Goal: Transaction & Acquisition: Purchase product/service

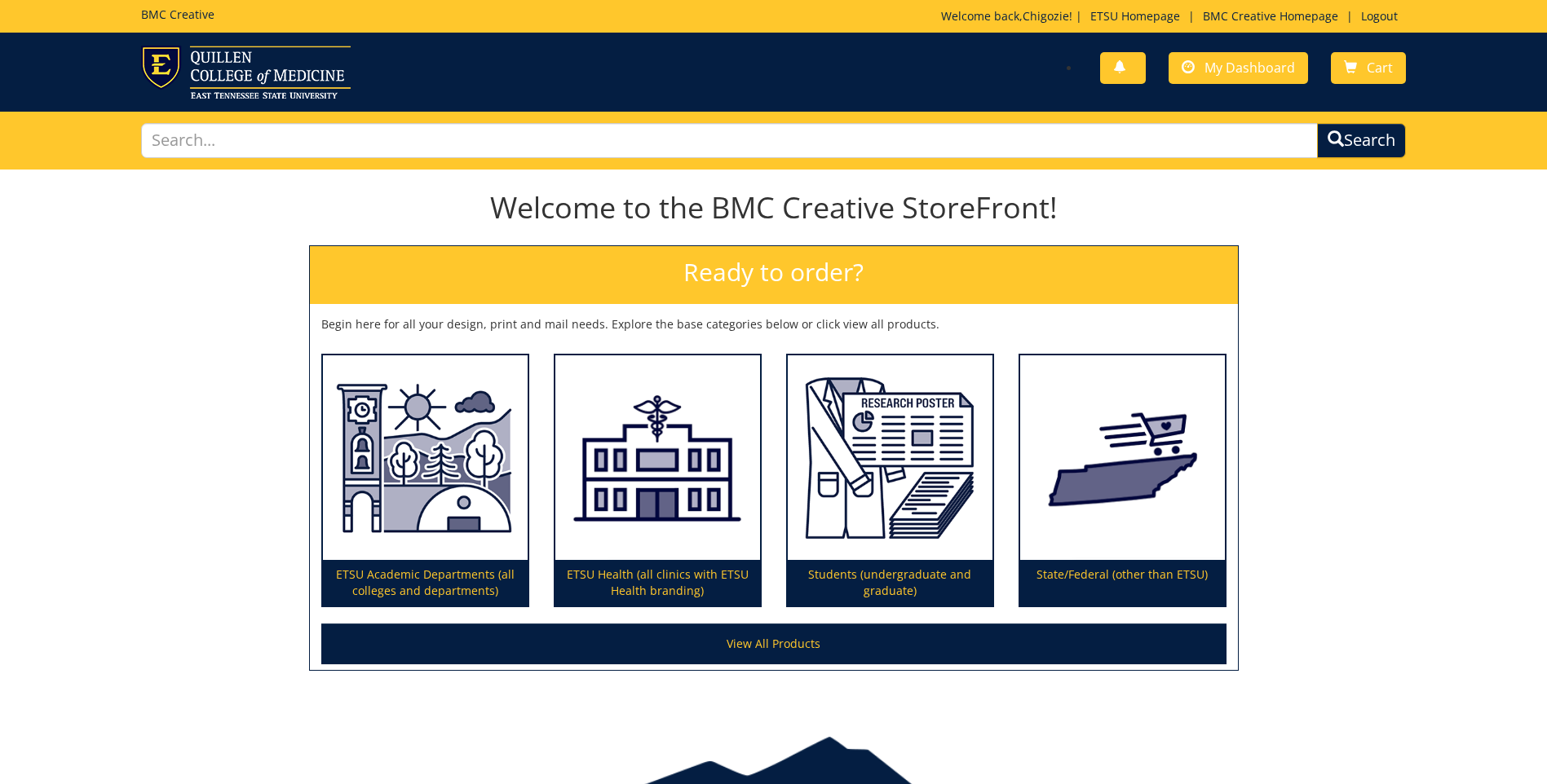
click at [1247, 49] on div "You have no new notifications My Dashboard Cart" at bounding box center [1094, 69] width 644 height 47
click at [1246, 68] on span "My Dashboard" at bounding box center [1250, 68] width 91 height 18
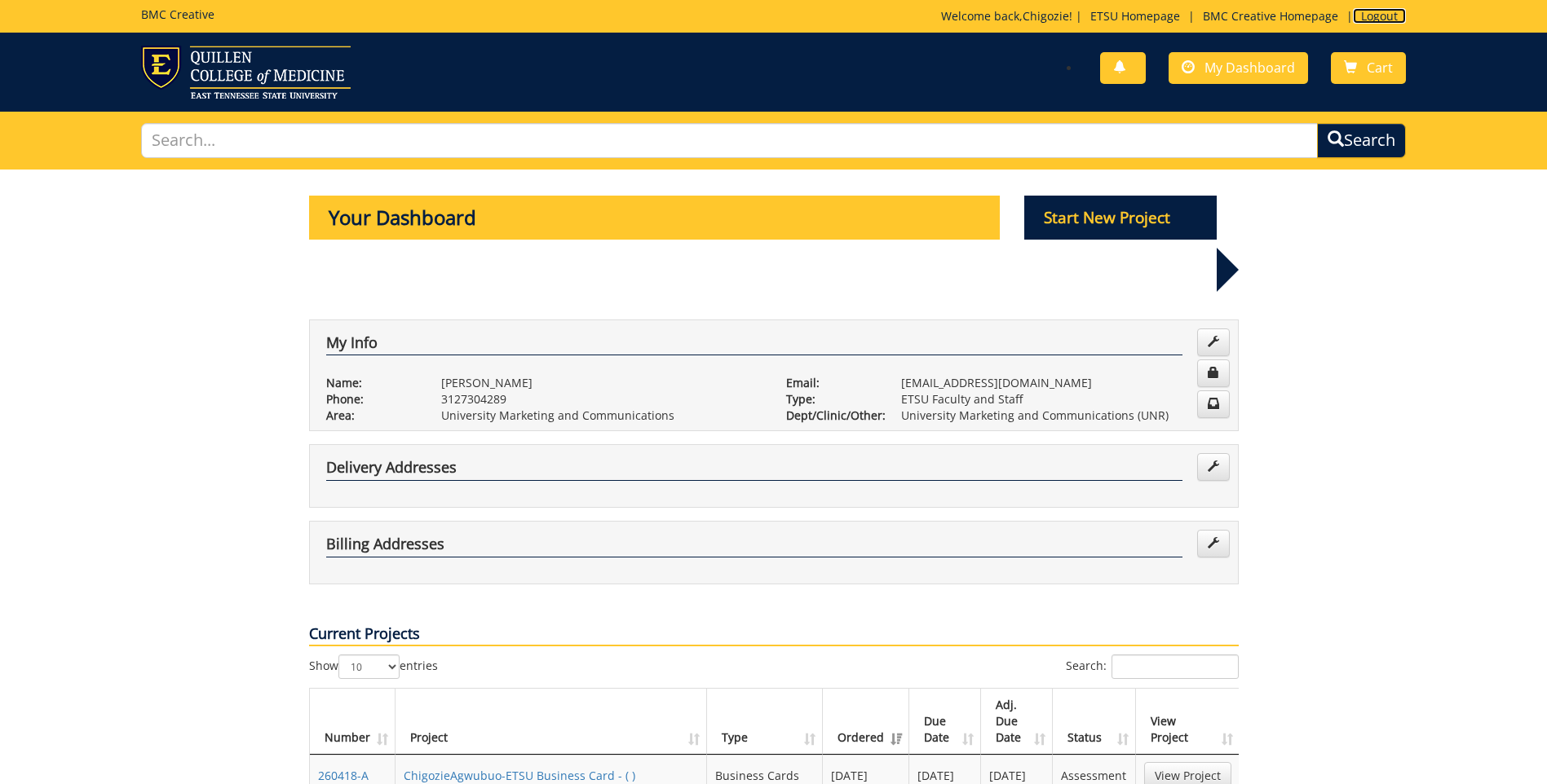
click at [1364, 20] on link "Logout" at bounding box center [1379, 16] width 53 height 16
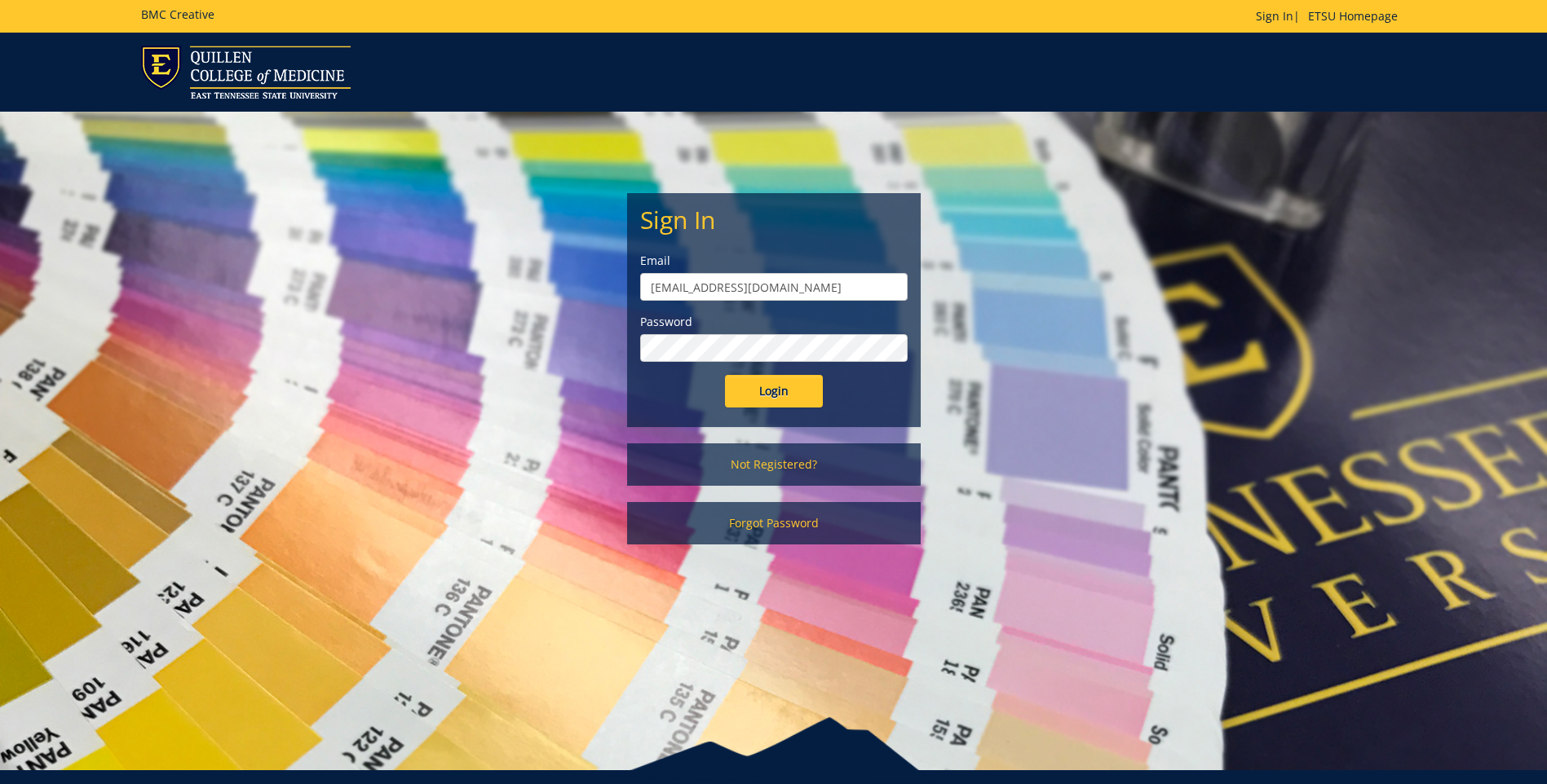
click at [772, 294] on input "agwubuo@etsu.edu" at bounding box center [774, 287] width 268 height 28
type input "[EMAIL_ADDRESS][DOMAIN_NAME]"
click at [753, 396] on input "Login" at bounding box center [774, 391] width 98 height 33
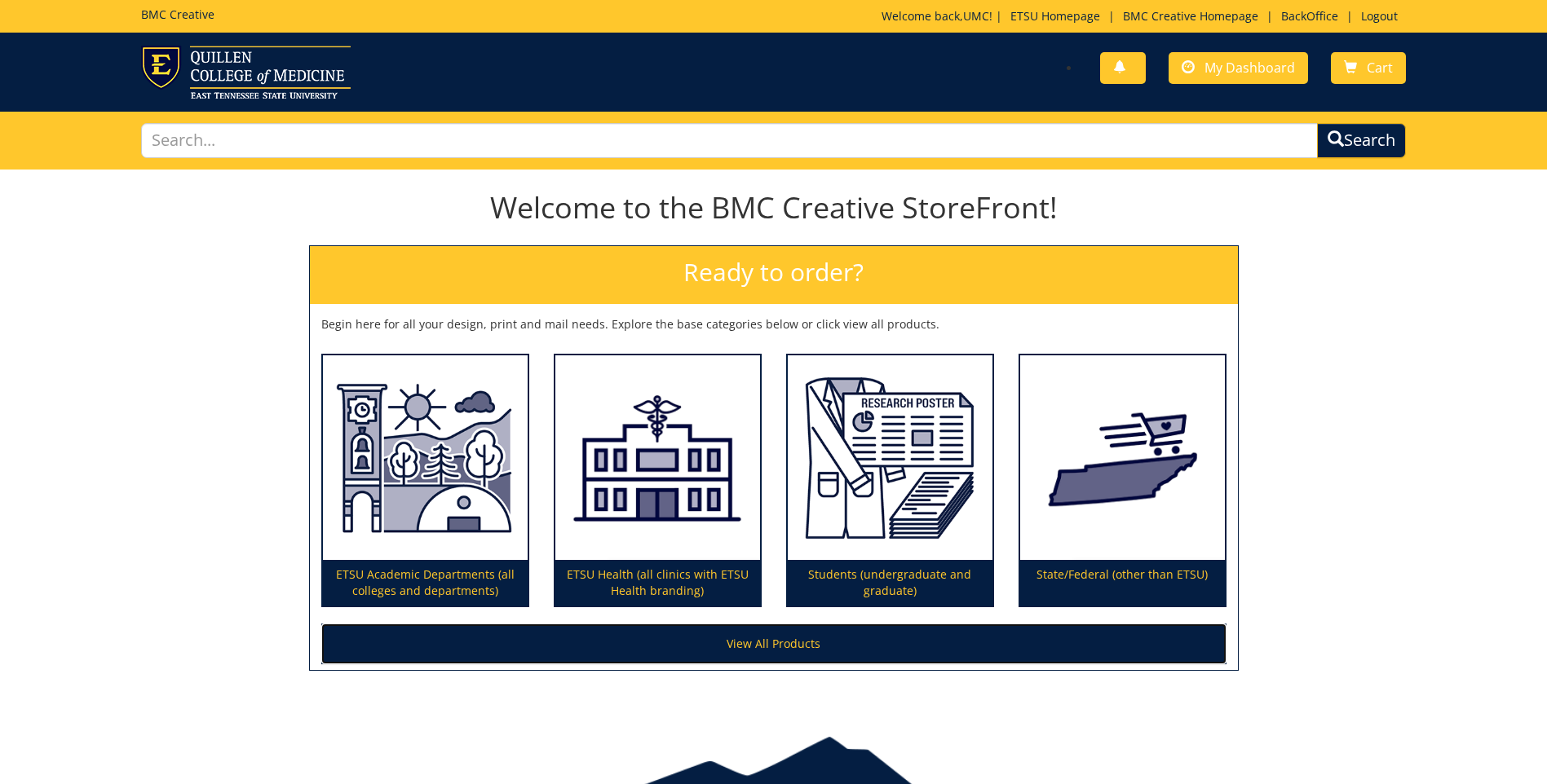
click at [743, 645] on link "View All Products" at bounding box center [774, 644] width 905 height 41
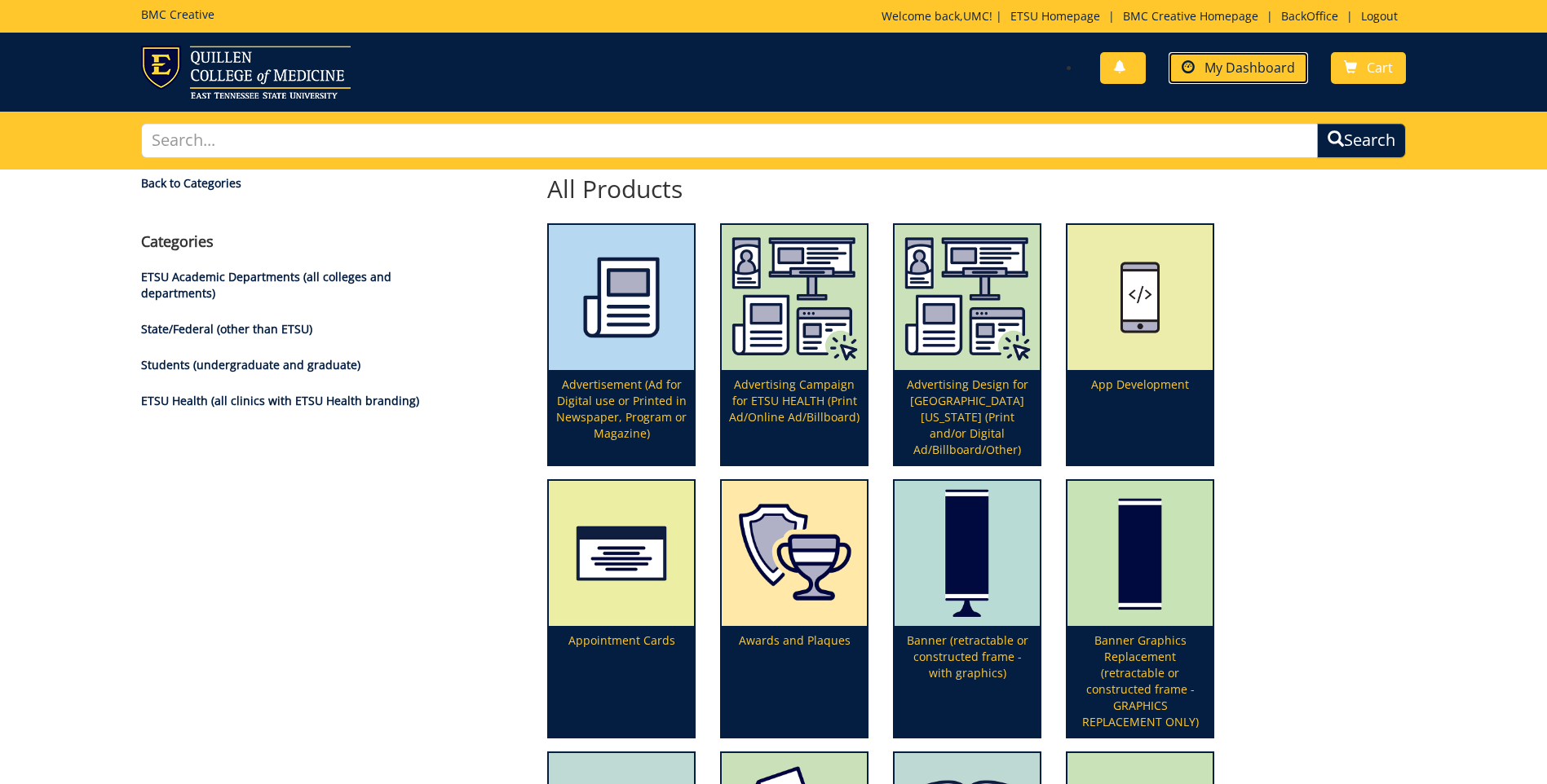
click at [1233, 65] on span "My Dashboard" at bounding box center [1250, 68] width 91 height 18
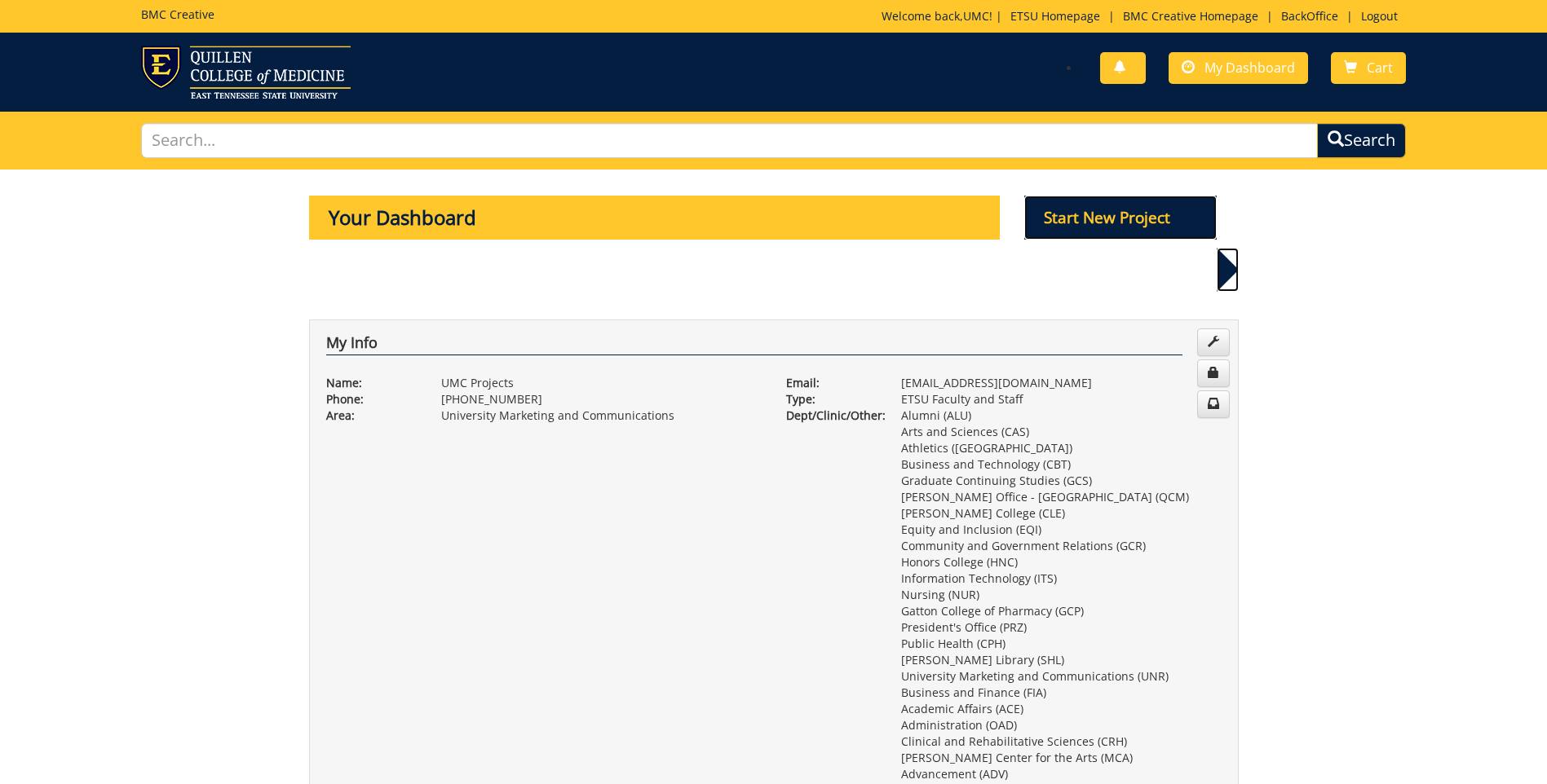
click at [1091, 215] on p "Start New Project" at bounding box center [1120, 218] width 192 height 44
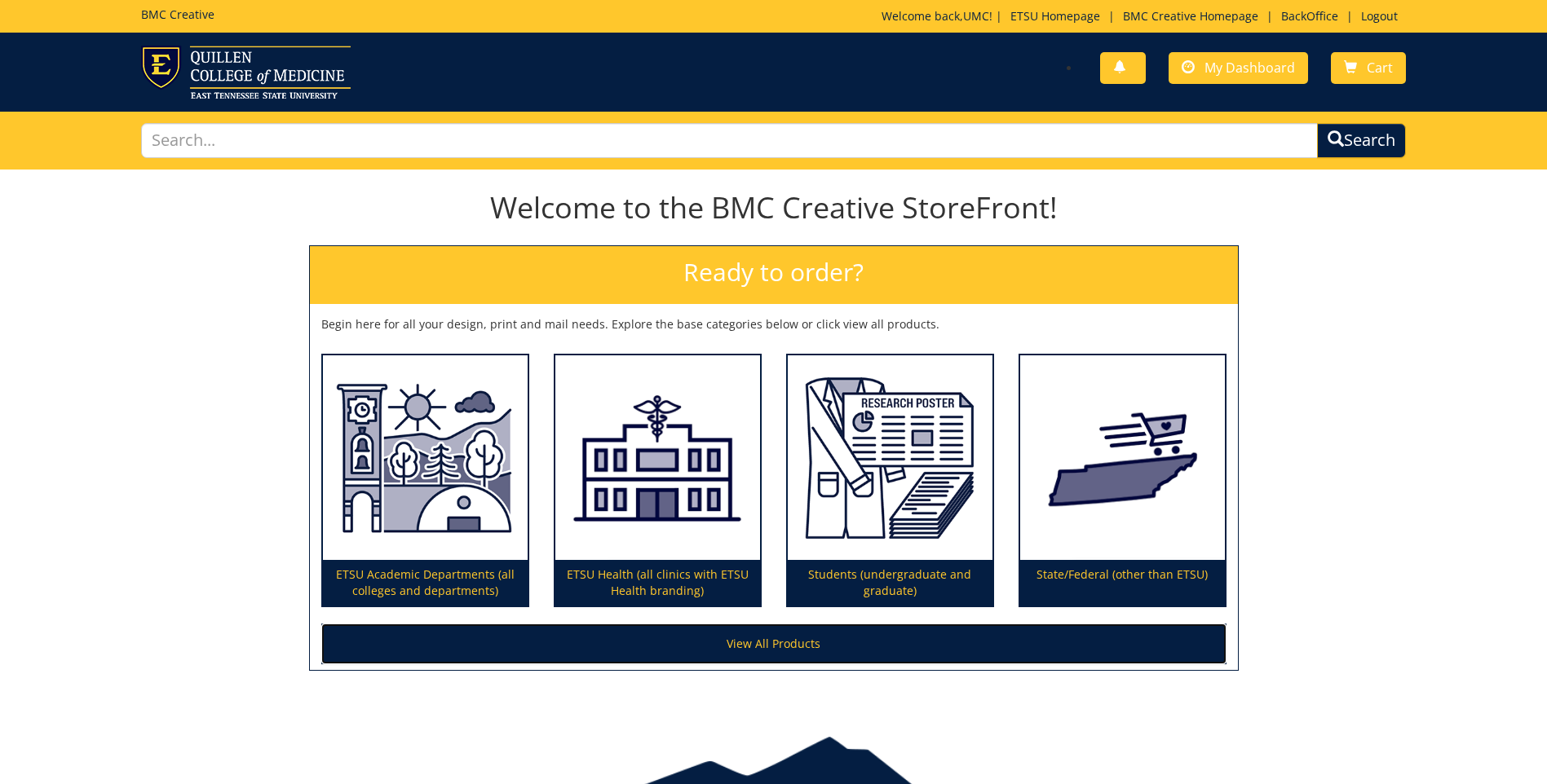
click at [828, 649] on link "View All Products" at bounding box center [774, 644] width 905 height 41
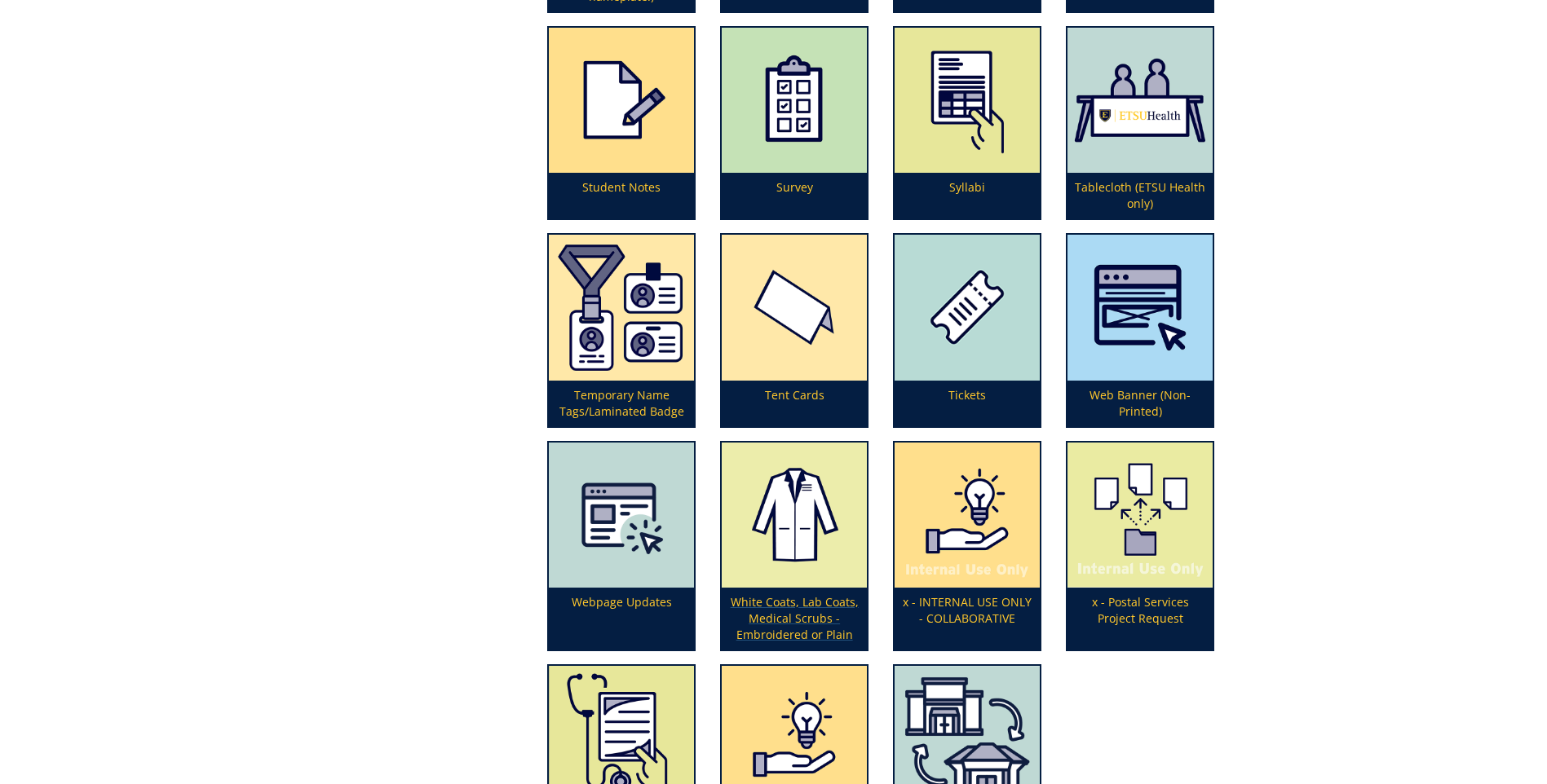
scroll to position [5303, 0]
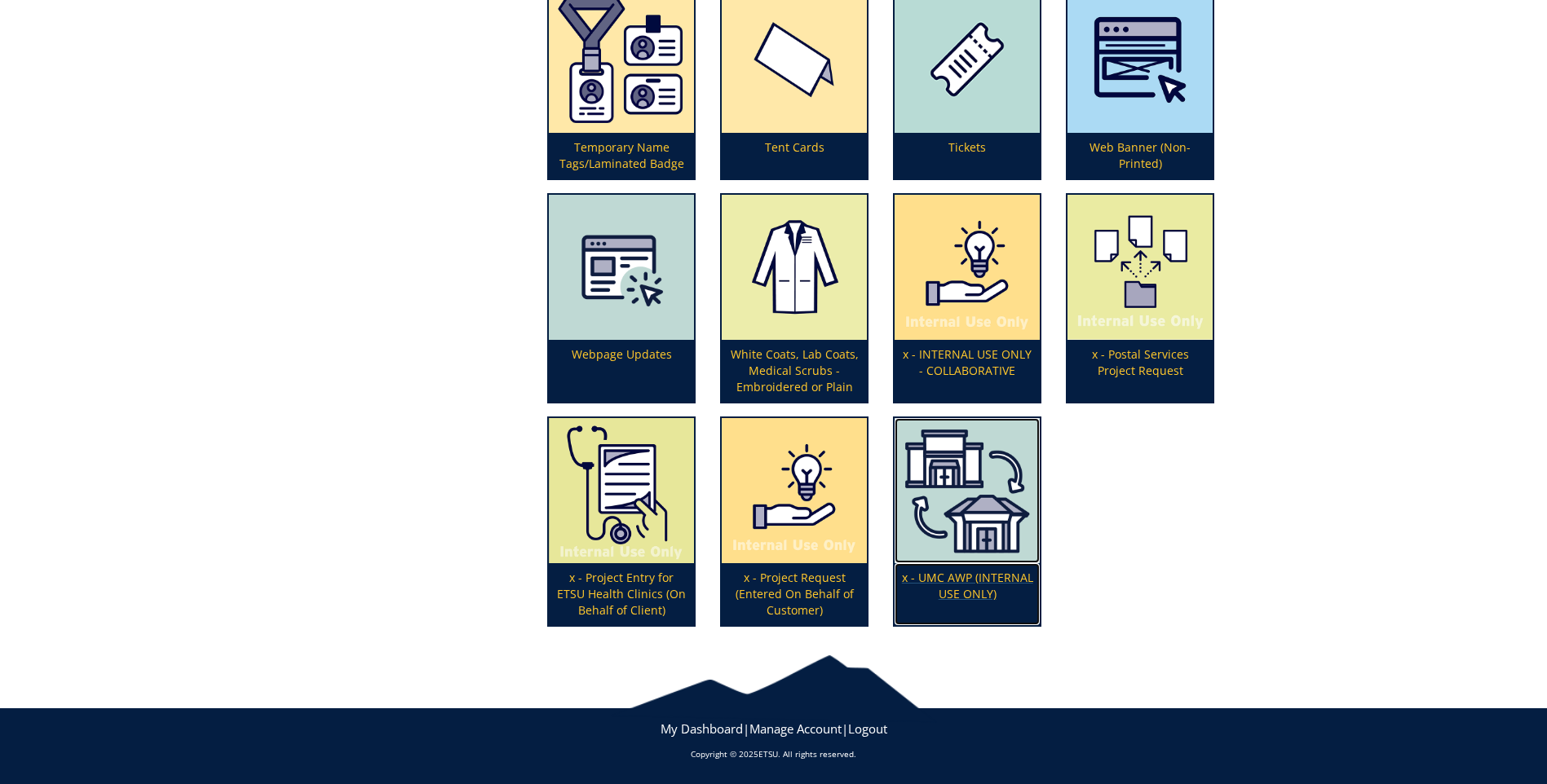
click at [986, 477] on img at bounding box center [967, 490] width 145 height 145
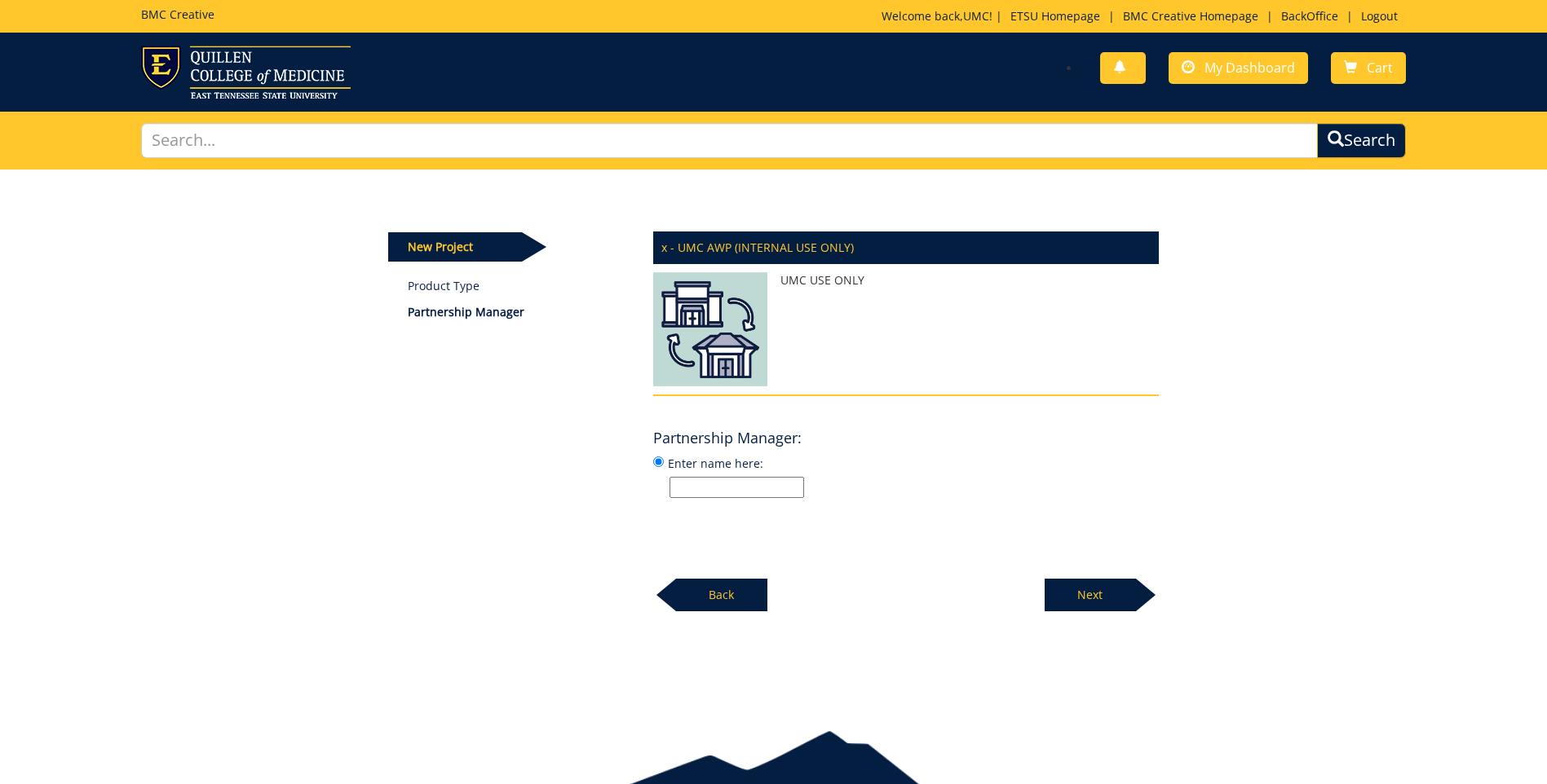
click at [746, 487] on input "Enter name here:" at bounding box center [737, 488] width 134 height 21
click at [692, 489] on input "Enter name here:" at bounding box center [737, 488] width 134 height 21
click at [1377, 20] on link "Logout" at bounding box center [1379, 16] width 53 height 16
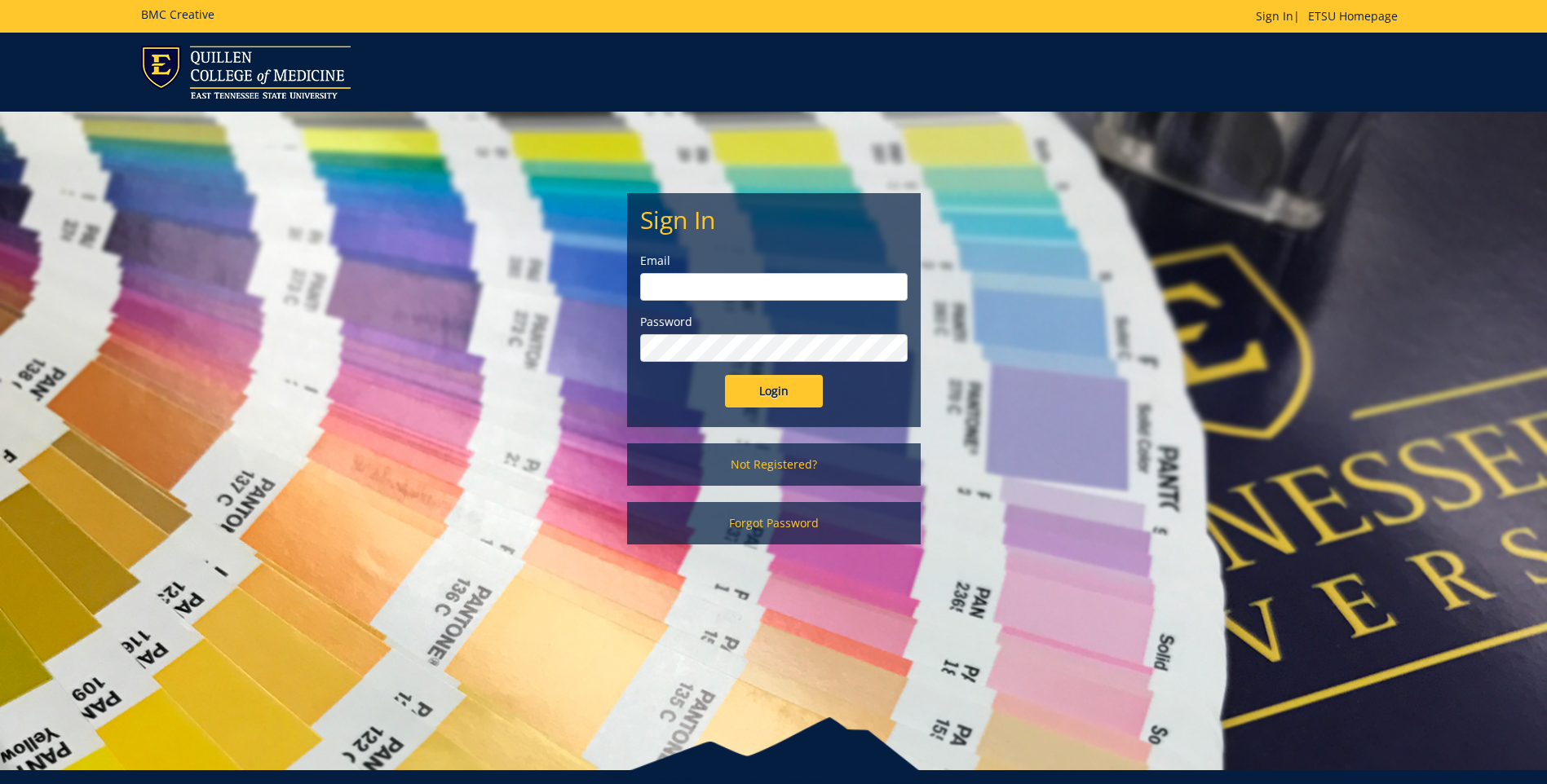
type input "[EMAIL_ADDRESS][DOMAIN_NAME]"
click at [773, 390] on input "Login" at bounding box center [774, 391] width 98 height 33
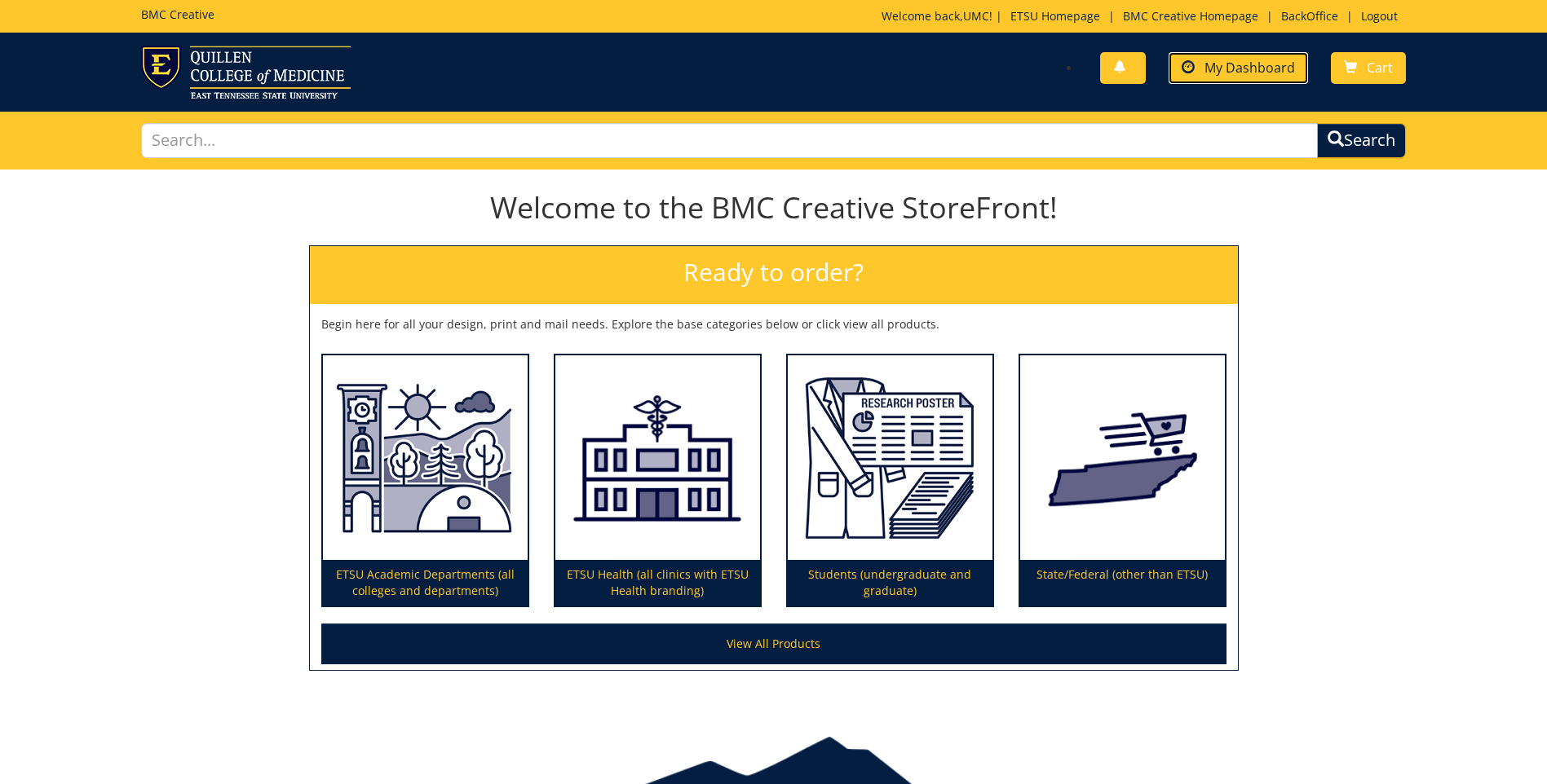
click at [1243, 59] on span "My Dashboard" at bounding box center [1250, 68] width 91 height 18
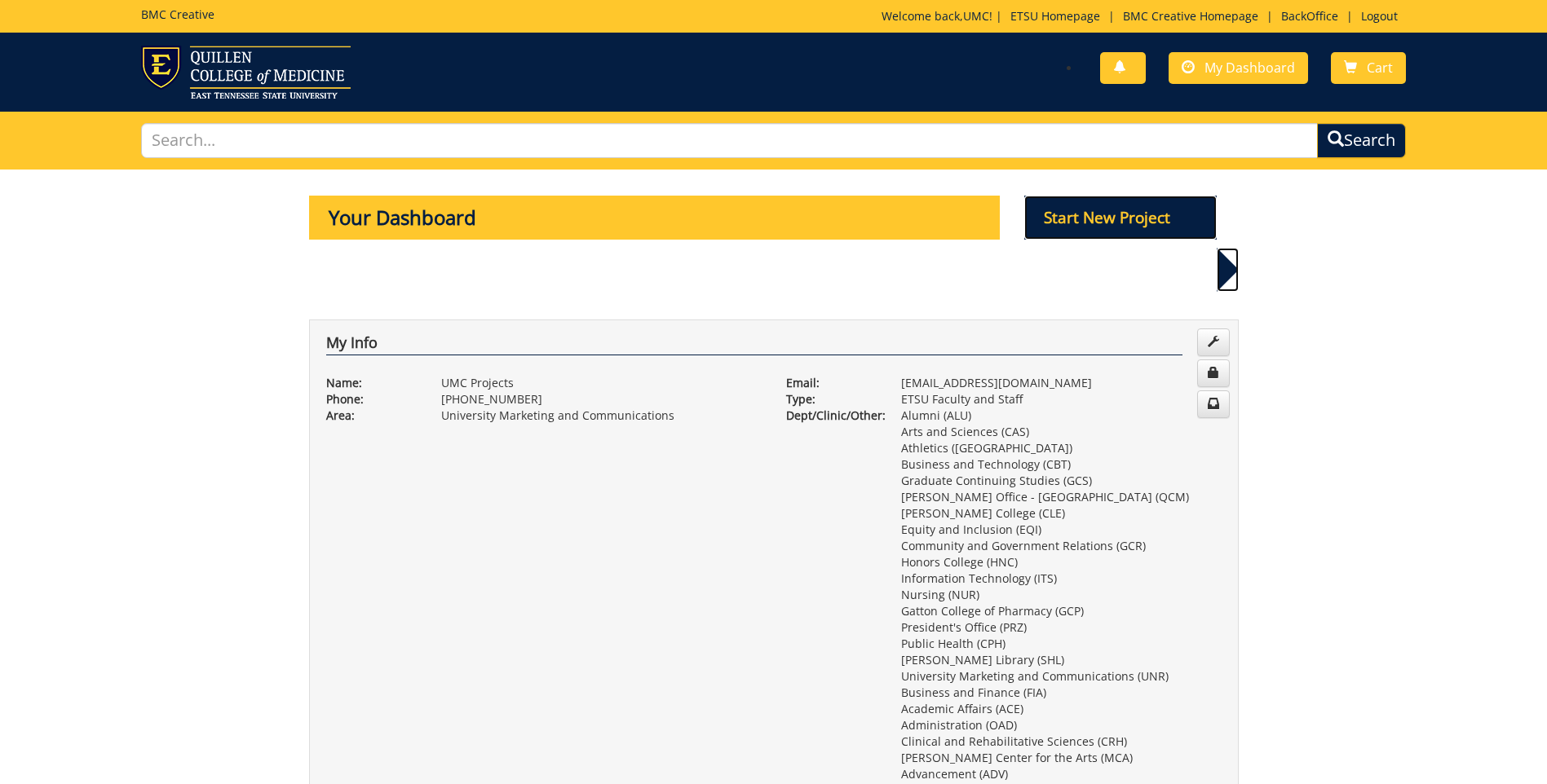
click at [1124, 213] on p "Start New Project" at bounding box center [1120, 218] width 192 height 44
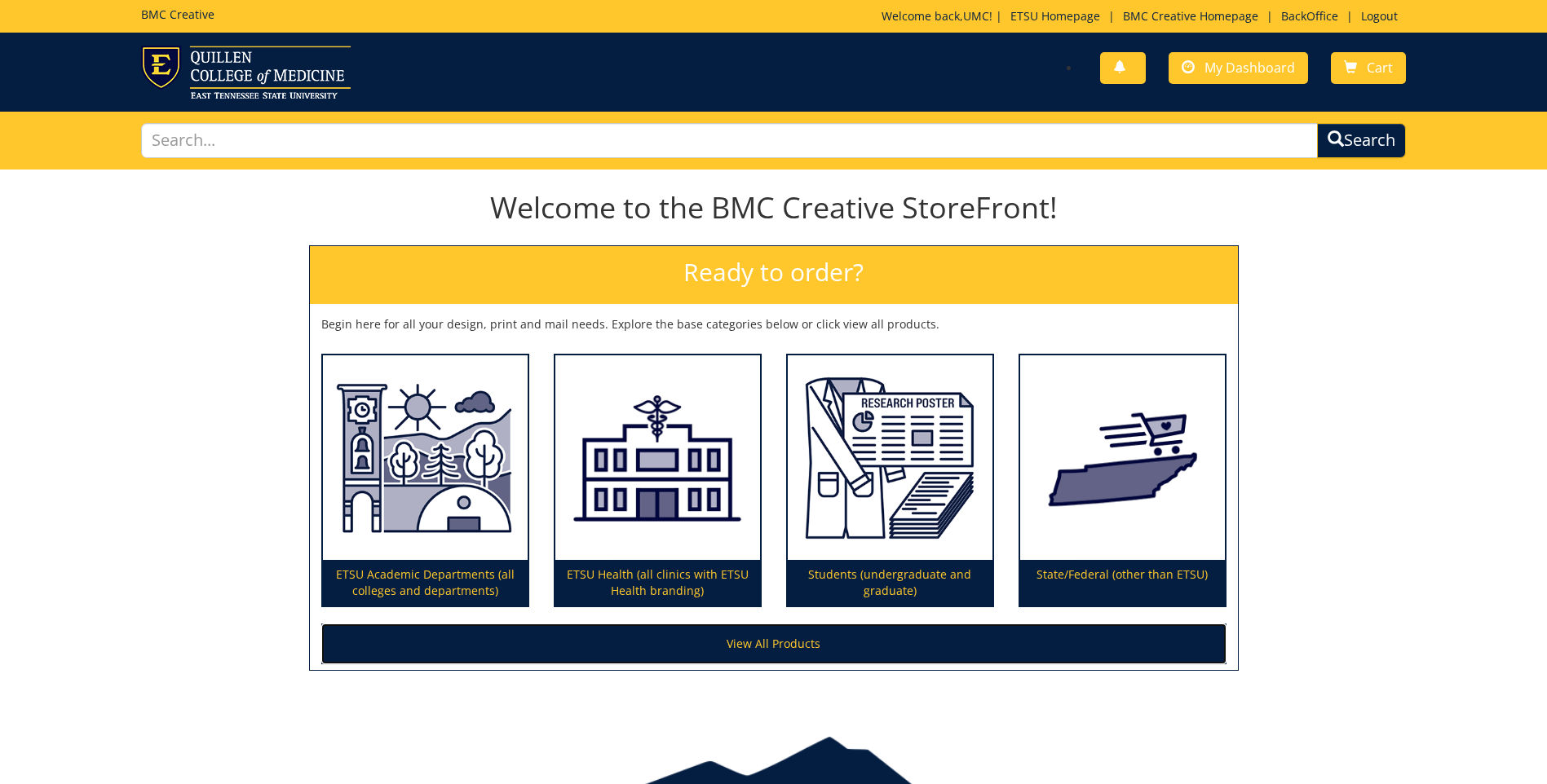
click at [770, 641] on link "View All Products" at bounding box center [774, 644] width 905 height 41
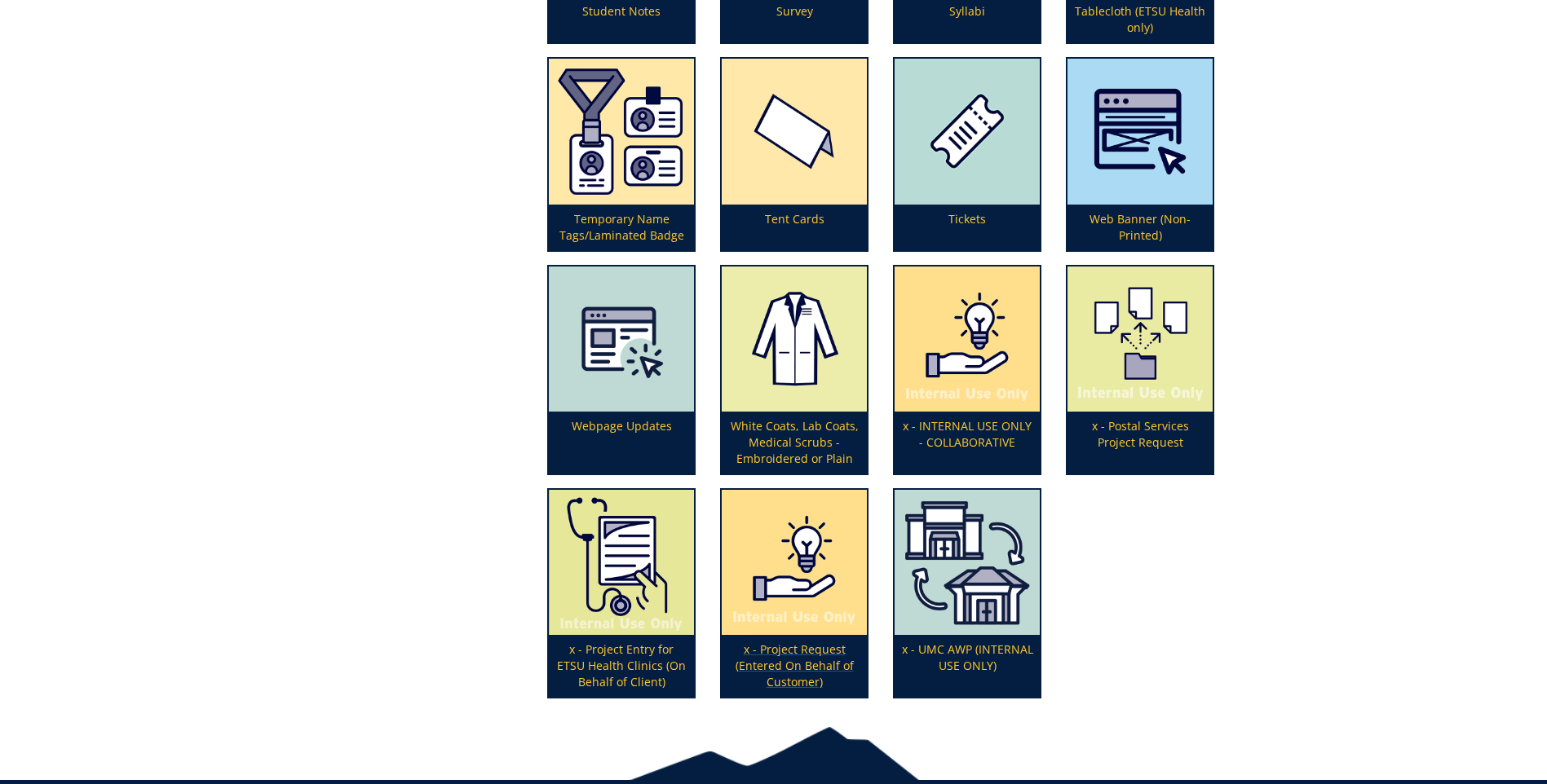
scroll to position [5221, 0]
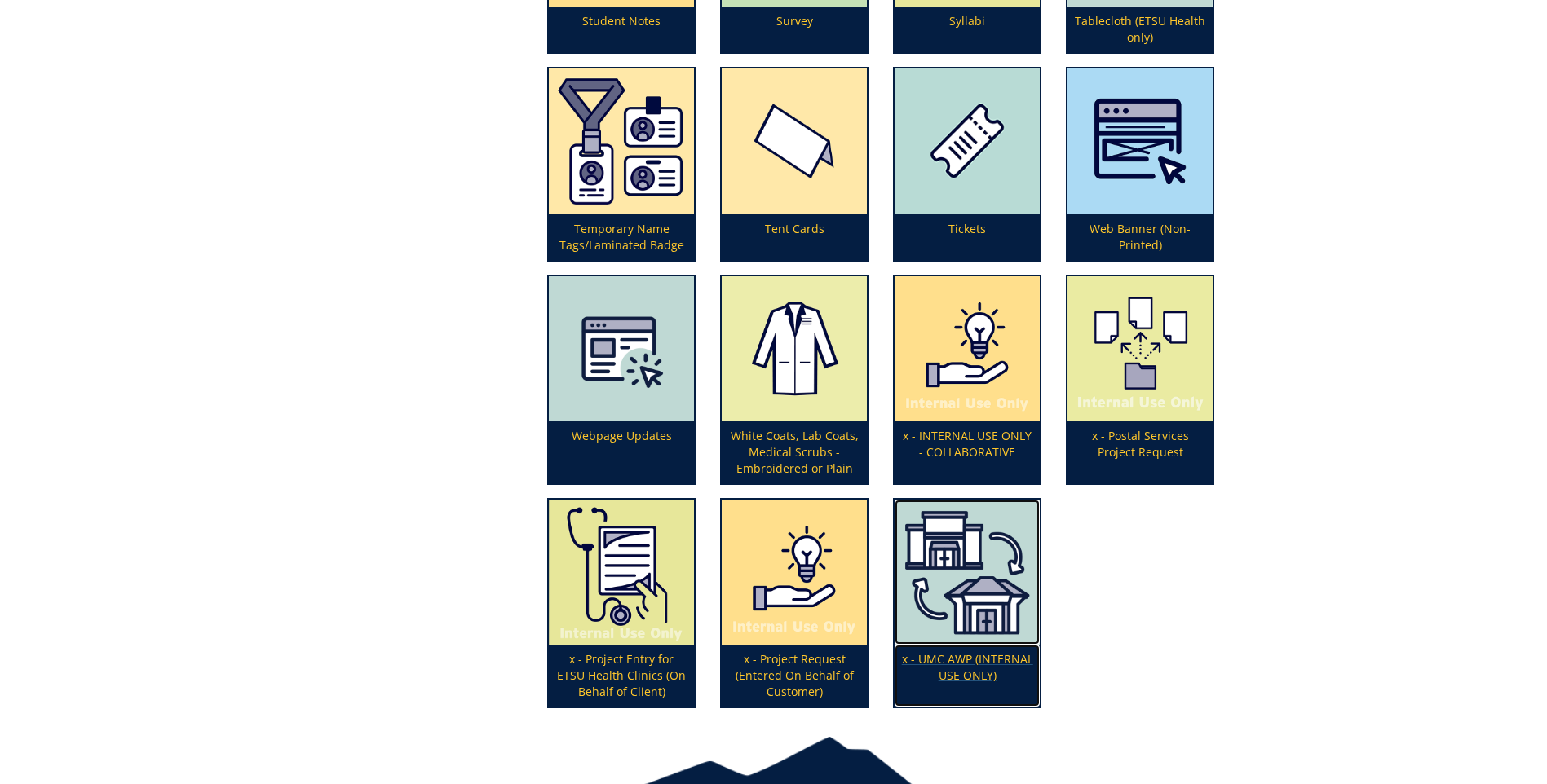
click at [986, 636] on img at bounding box center [967, 572] width 145 height 145
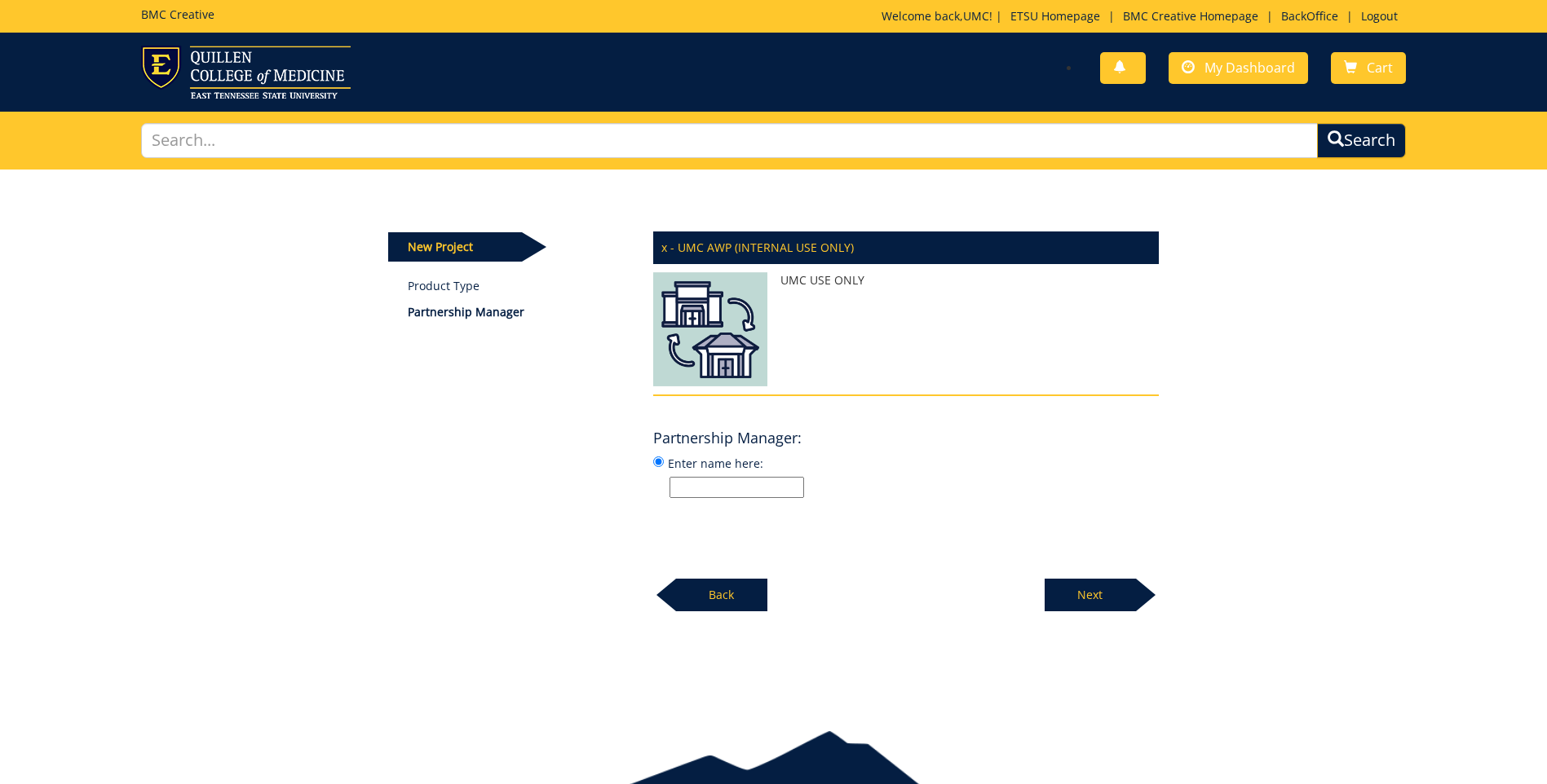
click at [737, 485] on input "Enter name here:" at bounding box center [737, 488] width 134 height 21
type input "m"
type input "[PERSON_NAME]"
click at [1084, 593] on p "Next" at bounding box center [1090, 595] width 92 height 33
click at [733, 492] on input "Enter name here:" at bounding box center [737, 488] width 134 height 21
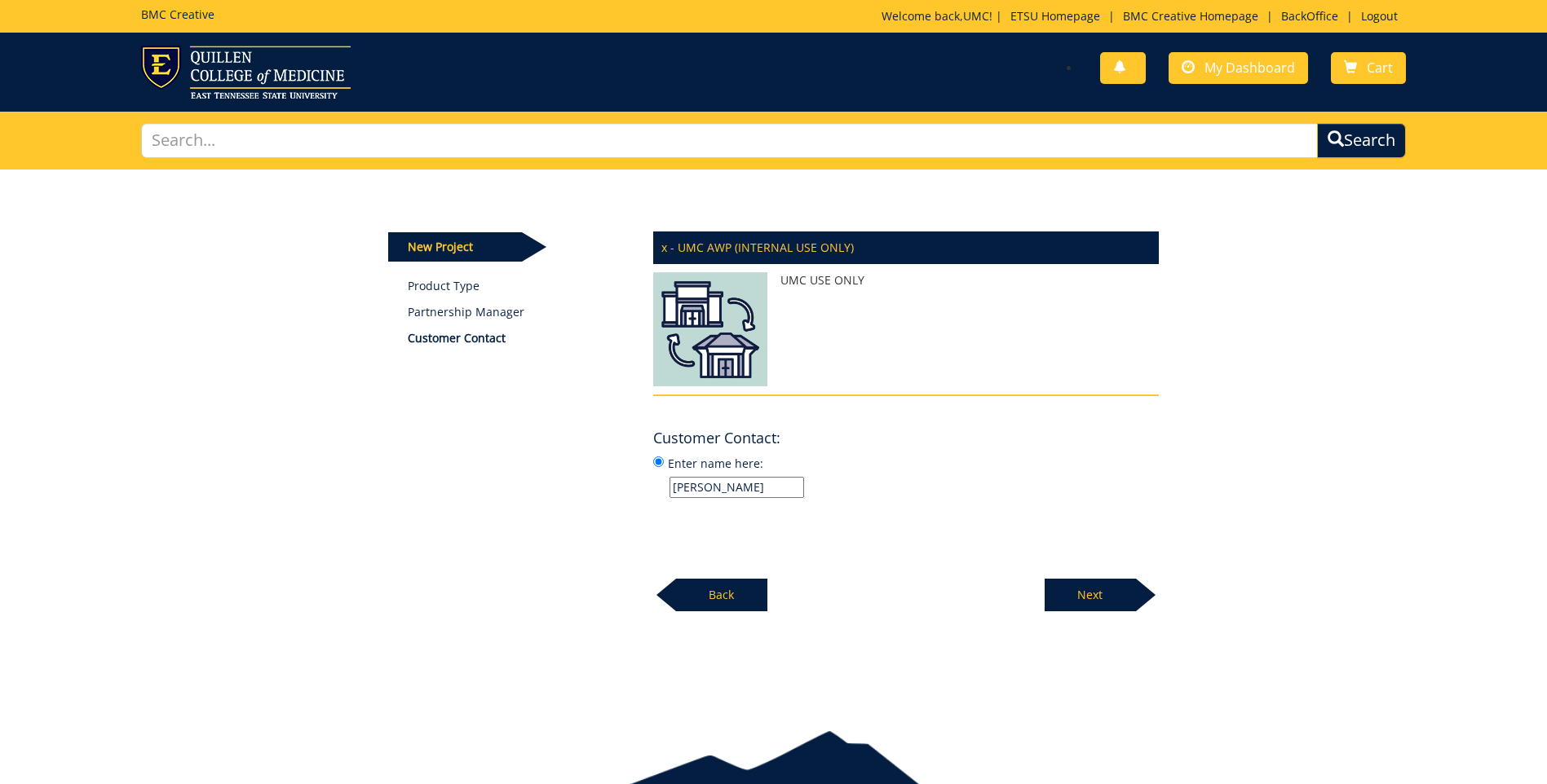
type input "[PERSON_NAME]"
click at [1080, 593] on p "Next" at bounding box center [1090, 595] width 92 height 33
click at [701, 492] on input "Enter name here:" at bounding box center [737, 488] width 134 height 21
click at [727, 495] on input "Enter name here:" at bounding box center [737, 488] width 134 height 21
click at [715, 485] on input "Enter name here:" at bounding box center [737, 488] width 134 height 21
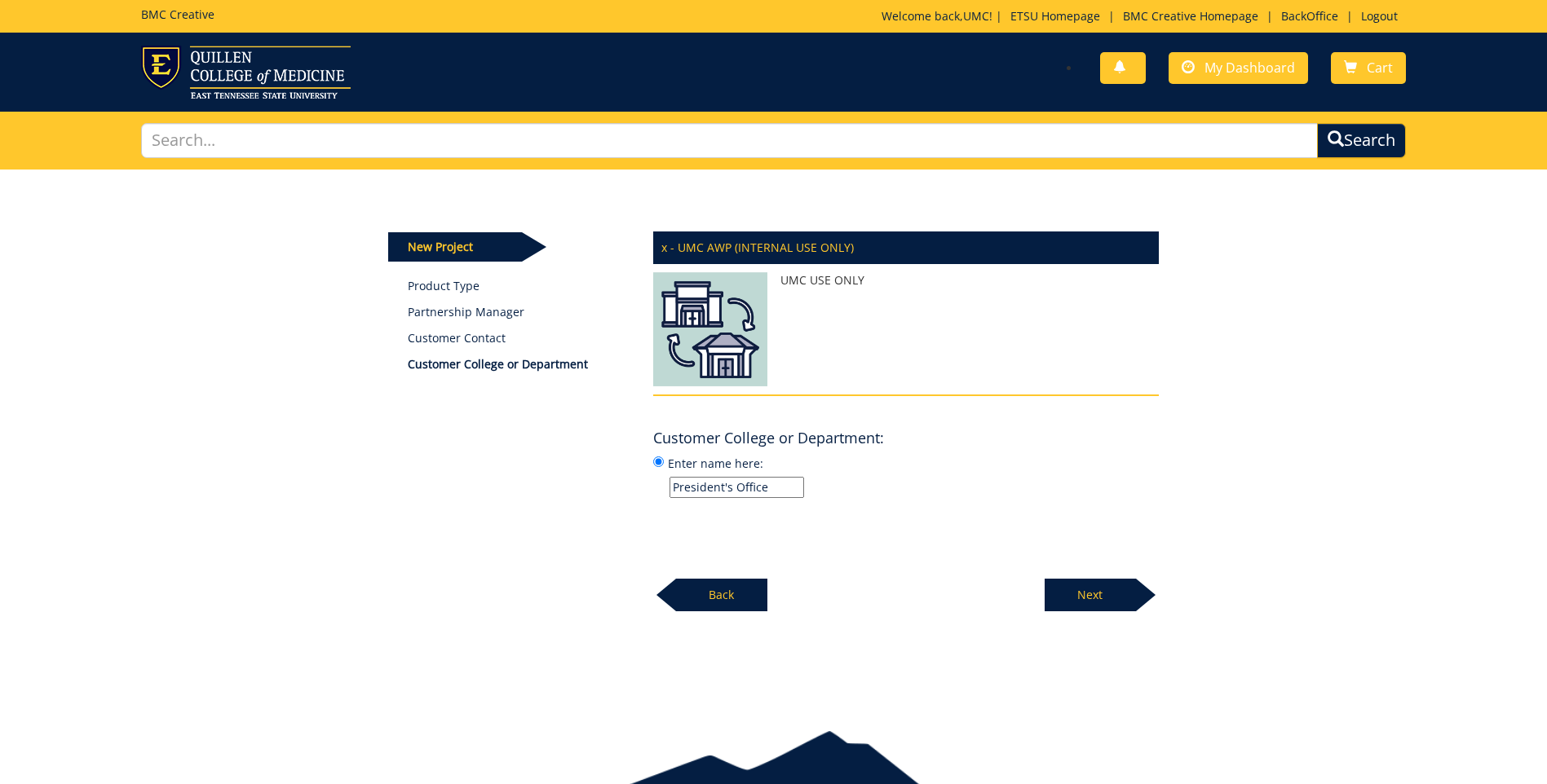
type input "President's Office"
click at [1112, 602] on p "Next" at bounding box center [1090, 595] width 92 height 33
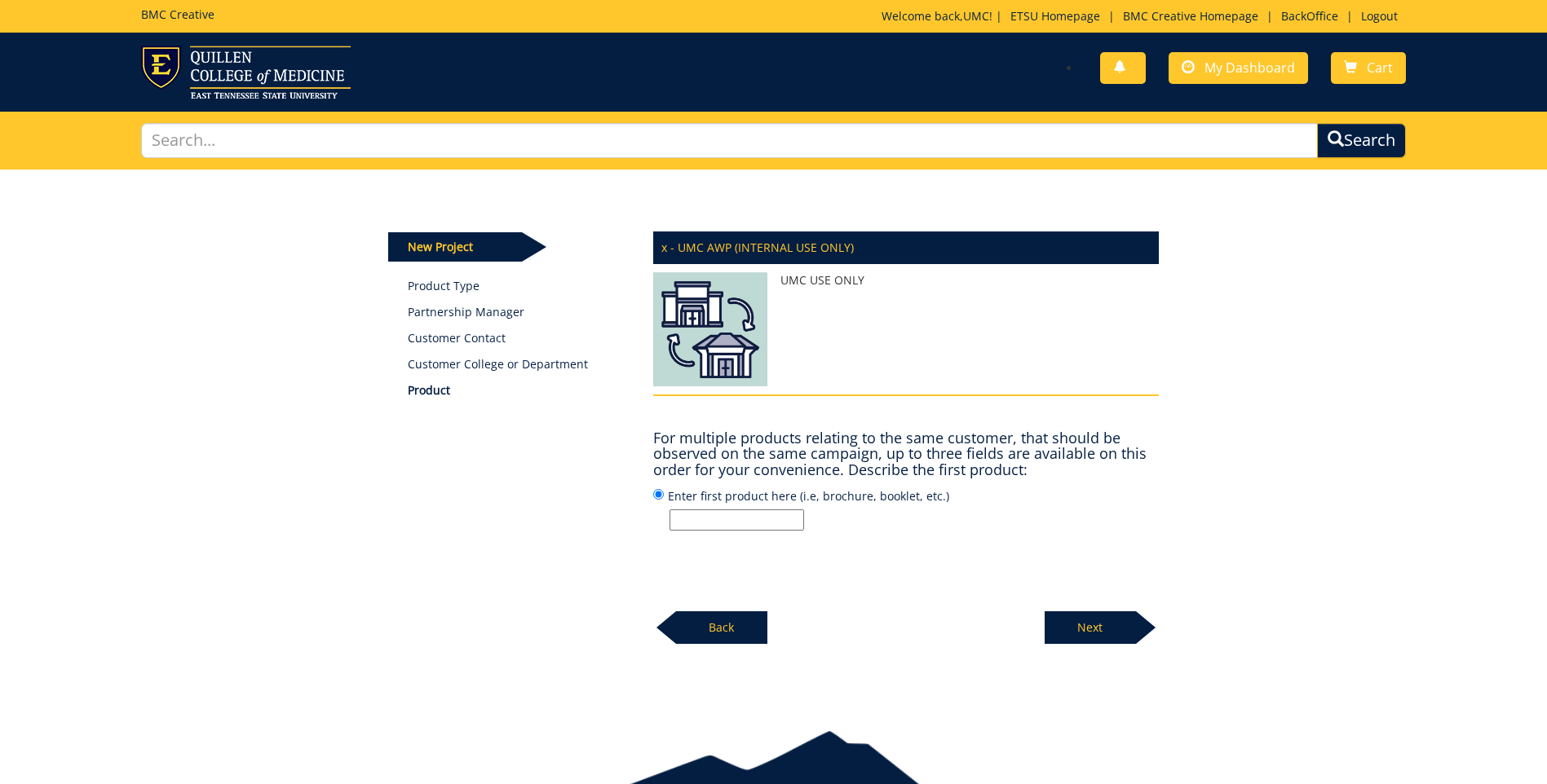
click at [755, 510] on input "Enter first product here (i.e, brochure, booklet, etc.)" at bounding box center [737, 520] width 134 height 21
click at [759, 515] on input "Enter first product here (i.e, brochure, booklet, etc.)" at bounding box center [737, 520] width 134 height 21
paste input "Certificate"
type input "Certificate"
click at [1094, 624] on p "Next" at bounding box center [1090, 628] width 92 height 33
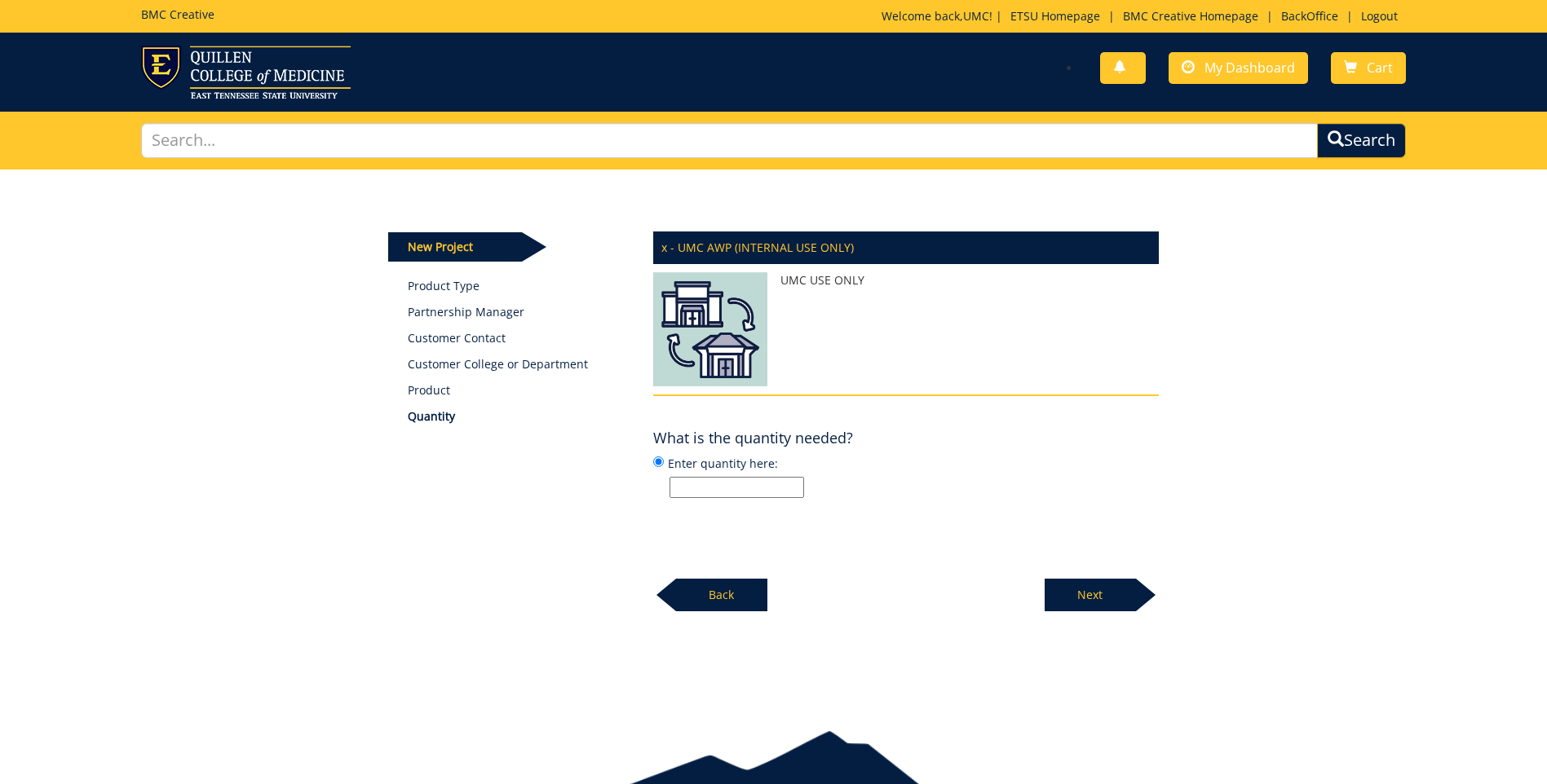
click at [695, 484] on input "Enter quantity here:" at bounding box center [737, 488] width 134 height 21
type input "350"
click at [1114, 589] on p "Next" at bounding box center [1090, 595] width 92 height 33
click at [763, 484] on input "Enter specifications here: (i.e, 8.5 x 11 saddle stitched book)" at bounding box center [737, 488] width 134 height 21
paste input "8.5x11, 80# white uncoated cover, color one side, no bleed"
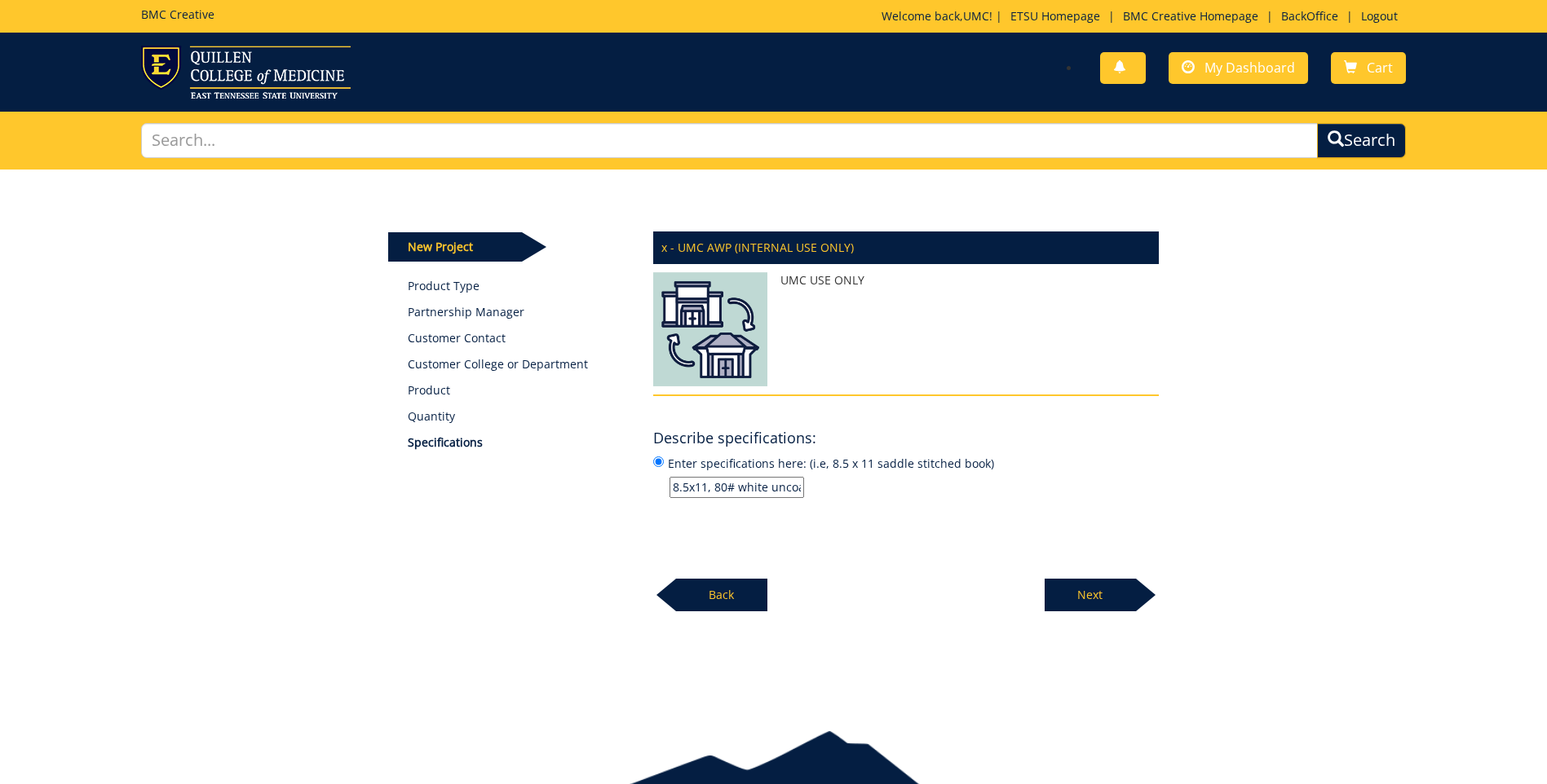
scroll to position [0, 184]
type input "8.5x11, 80# white uncoated cover, color one side, no bleed"
click at [1098, 590] on p "Next" at bounding box center [1090, 595] width 92 height 33
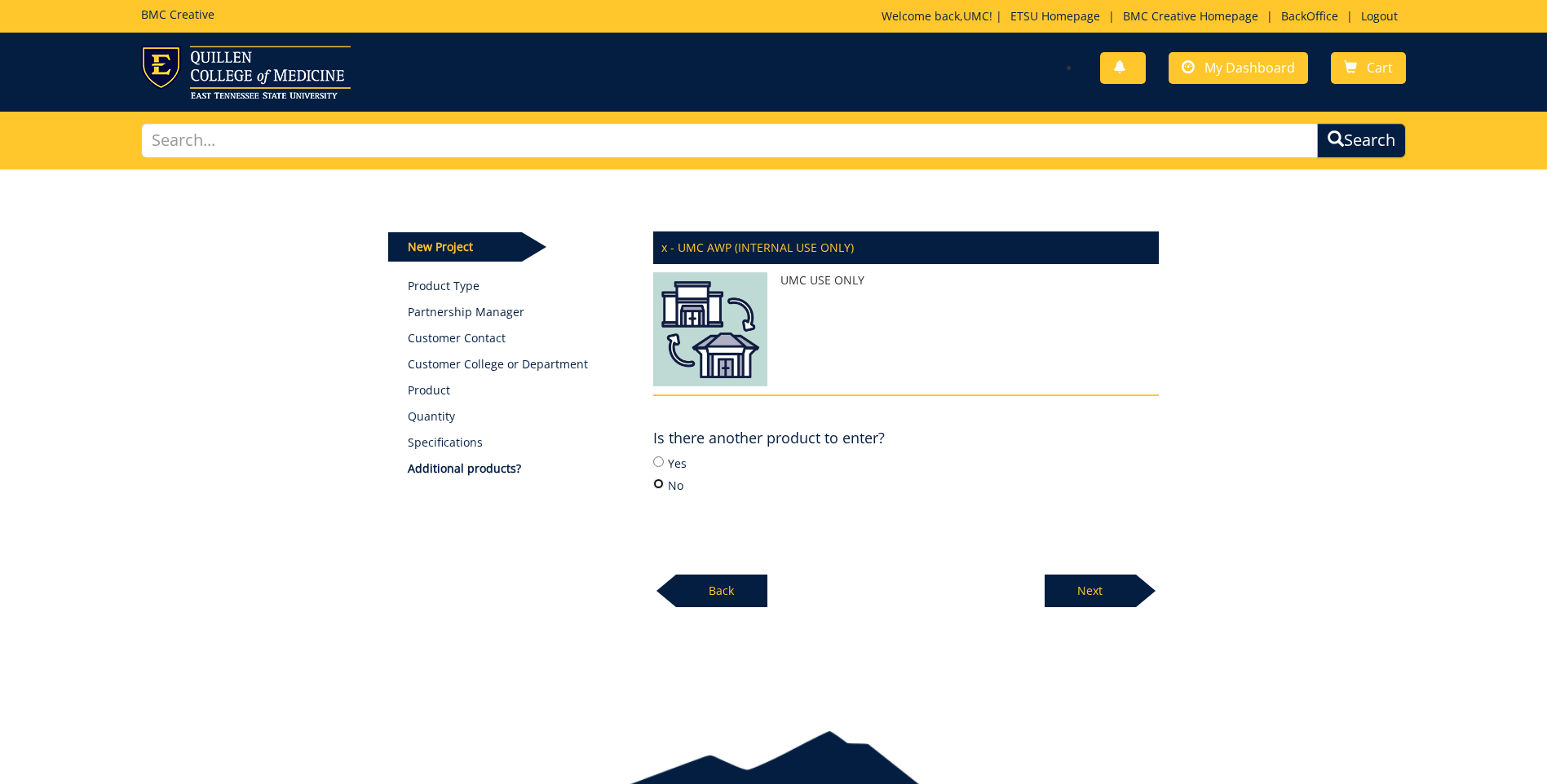
click at [655, 483] on input "No" at bounding box center [658, 484] width 11 height 11
radio input "true"
click at [1085, 582] on p "Next" at bounding box center [1090, 591] width 92 height 33
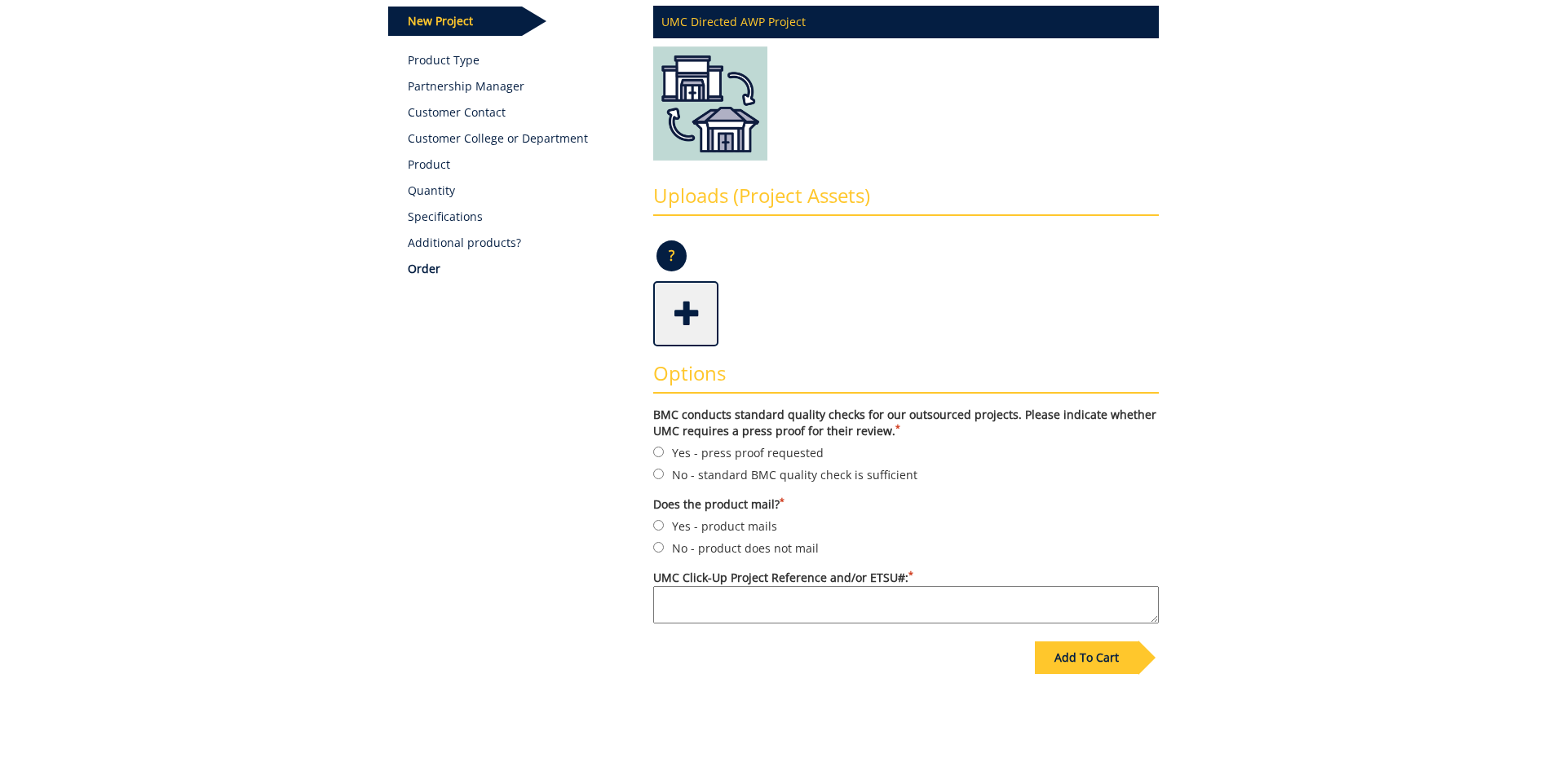
scroll to position [245, 0]
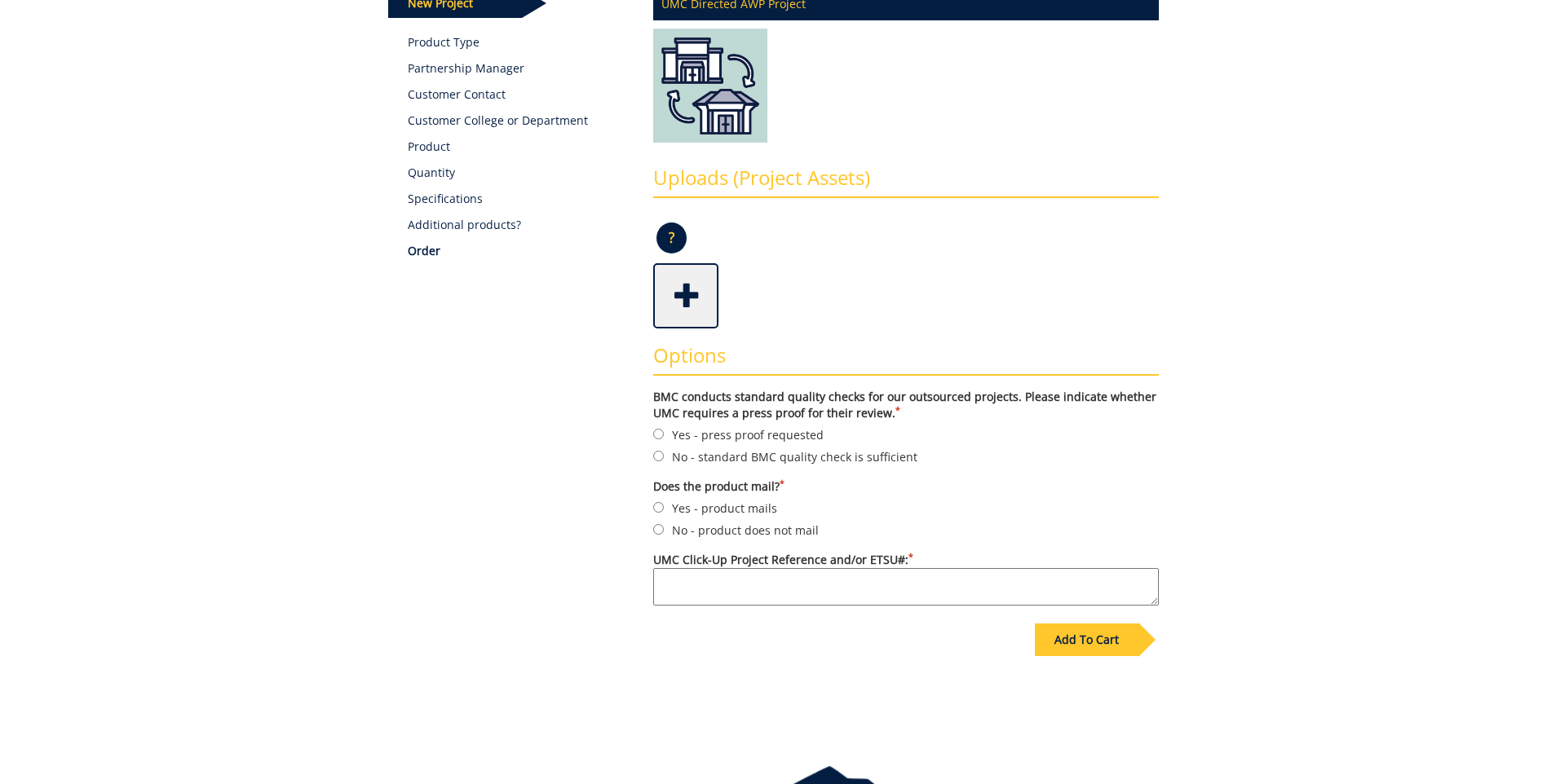
click at [719, 586] on textarea "UMC Click-Up Project Reference and/or ETSU#: *" at bounding box center [906, 587] width 506 height 38
click at [677, 585] on textarea "UMC Click-Up Project Reference and/or ETSU#: *" at bounding box center [906, 587] width 506 height 38
paste textarea "Celebration of Service"
type textarea "Celebration of Service"
click at [1092, 645] on div "Add To Cart" at bounding box center [1086, 640] width 104 height 33
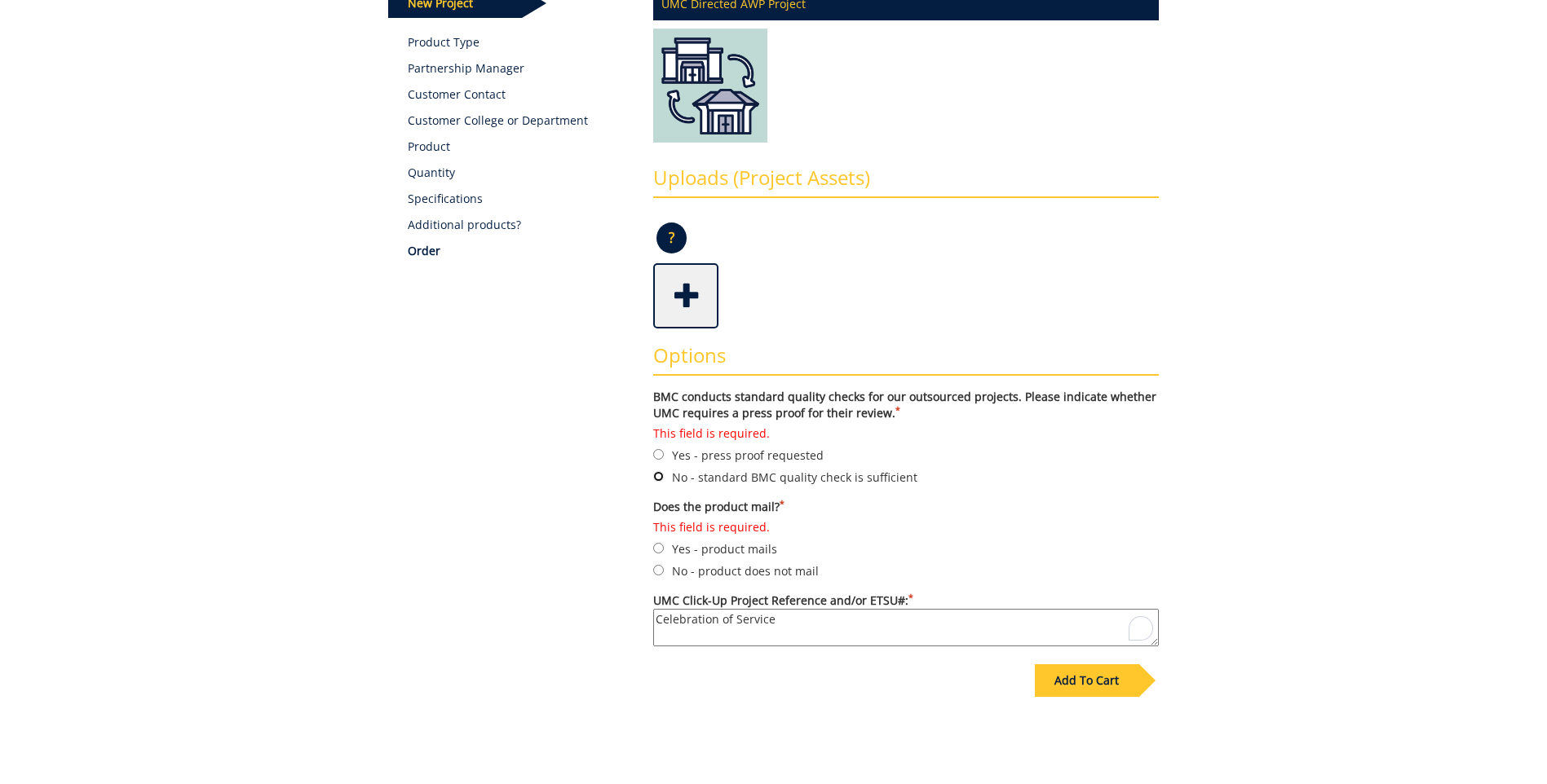
click at [656, 473] on input "No - standard BMC quality check is sufficient" at bounding box center [658, 476] width 11 height 11
radio input "true"
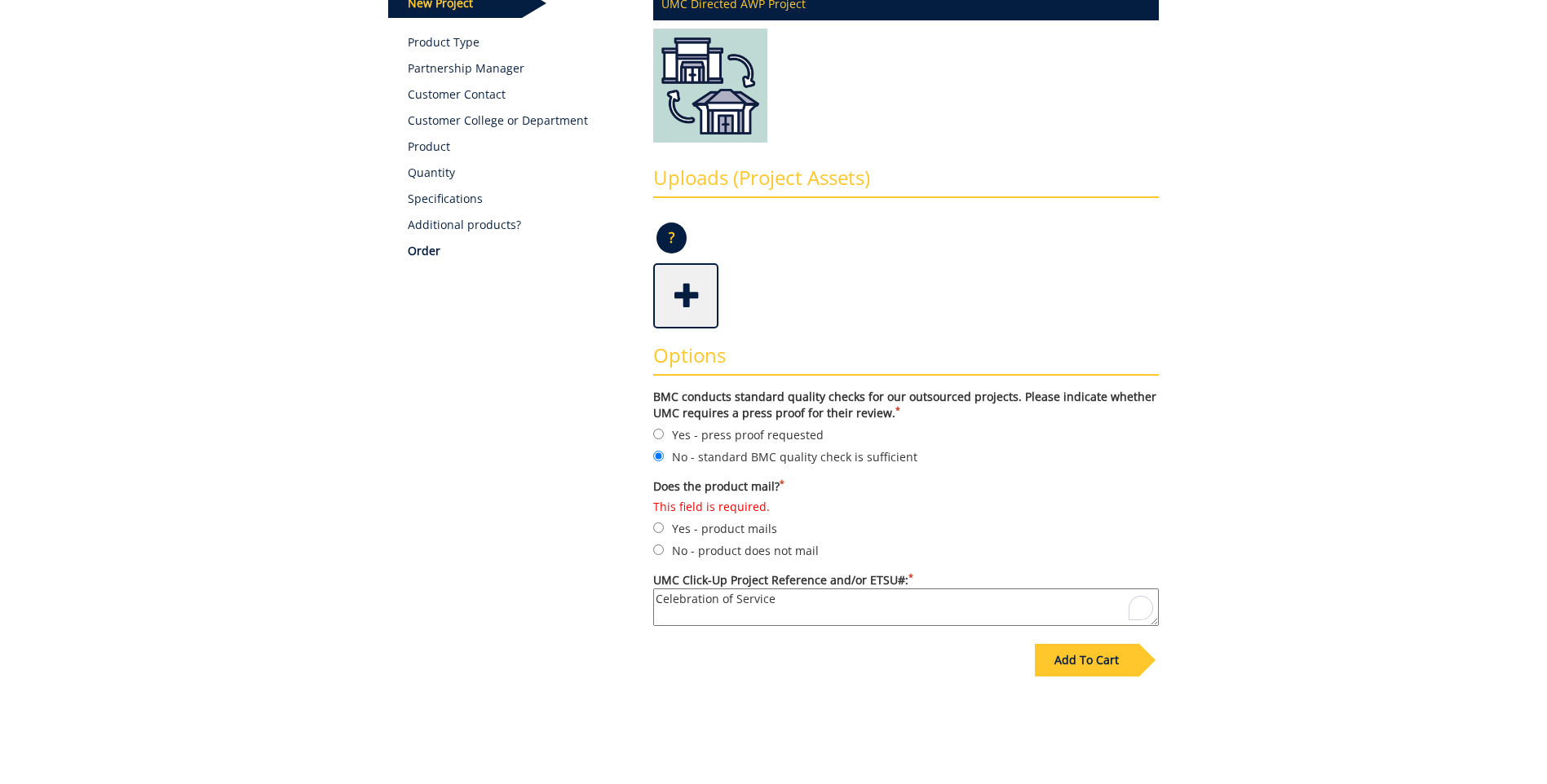
click at [660, 544] on label "No - product does not mail" at bounding box center [906, 551] width 506 height 18
click at [660, 545] on input "No - product does not mail" at bounding box center [658, 550] width 11 height 11
radio input "true"
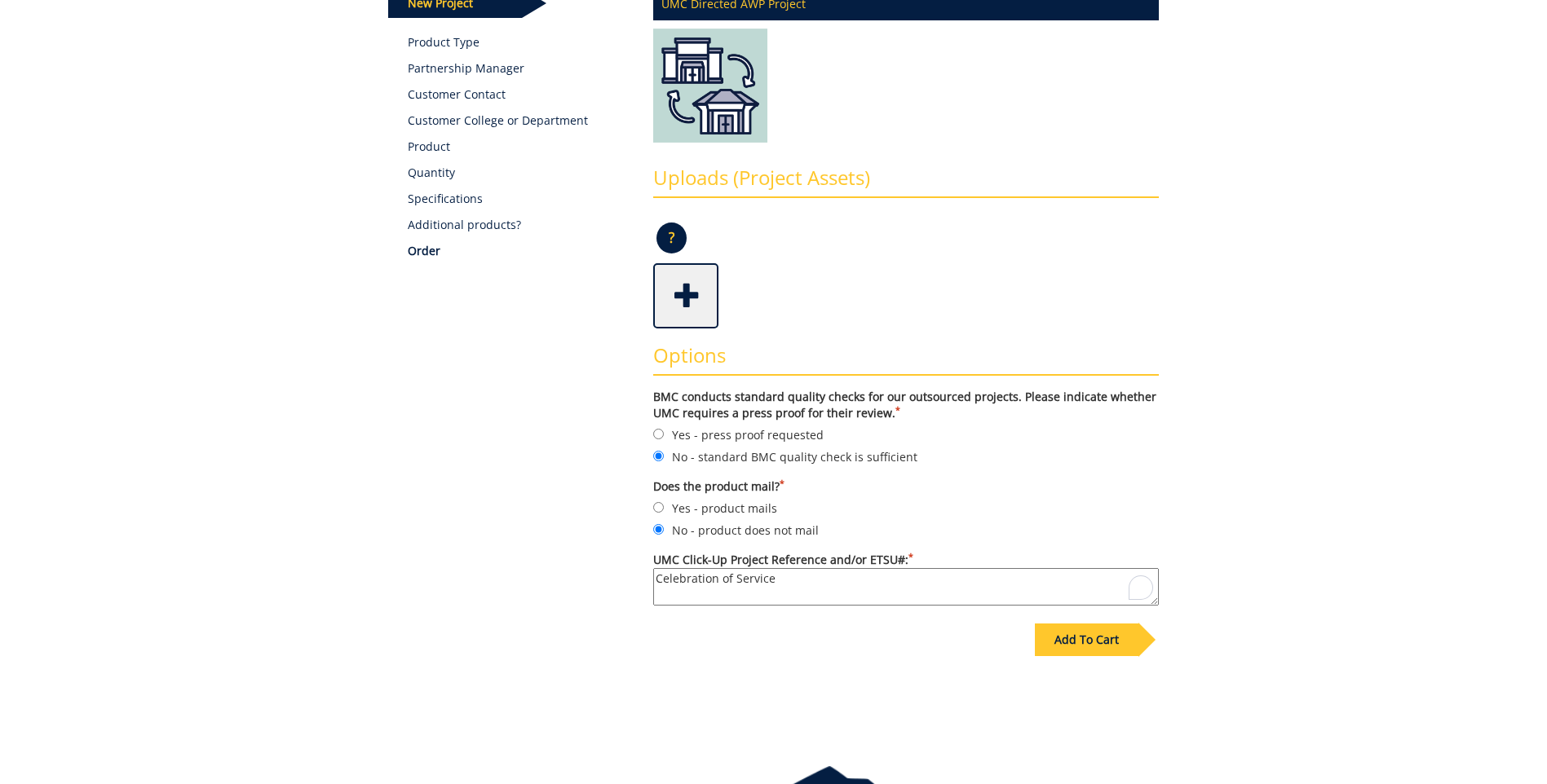
click at [1080, 634] on div "Add To Cart" at bounding box center [1086, 640] width 104 height 33
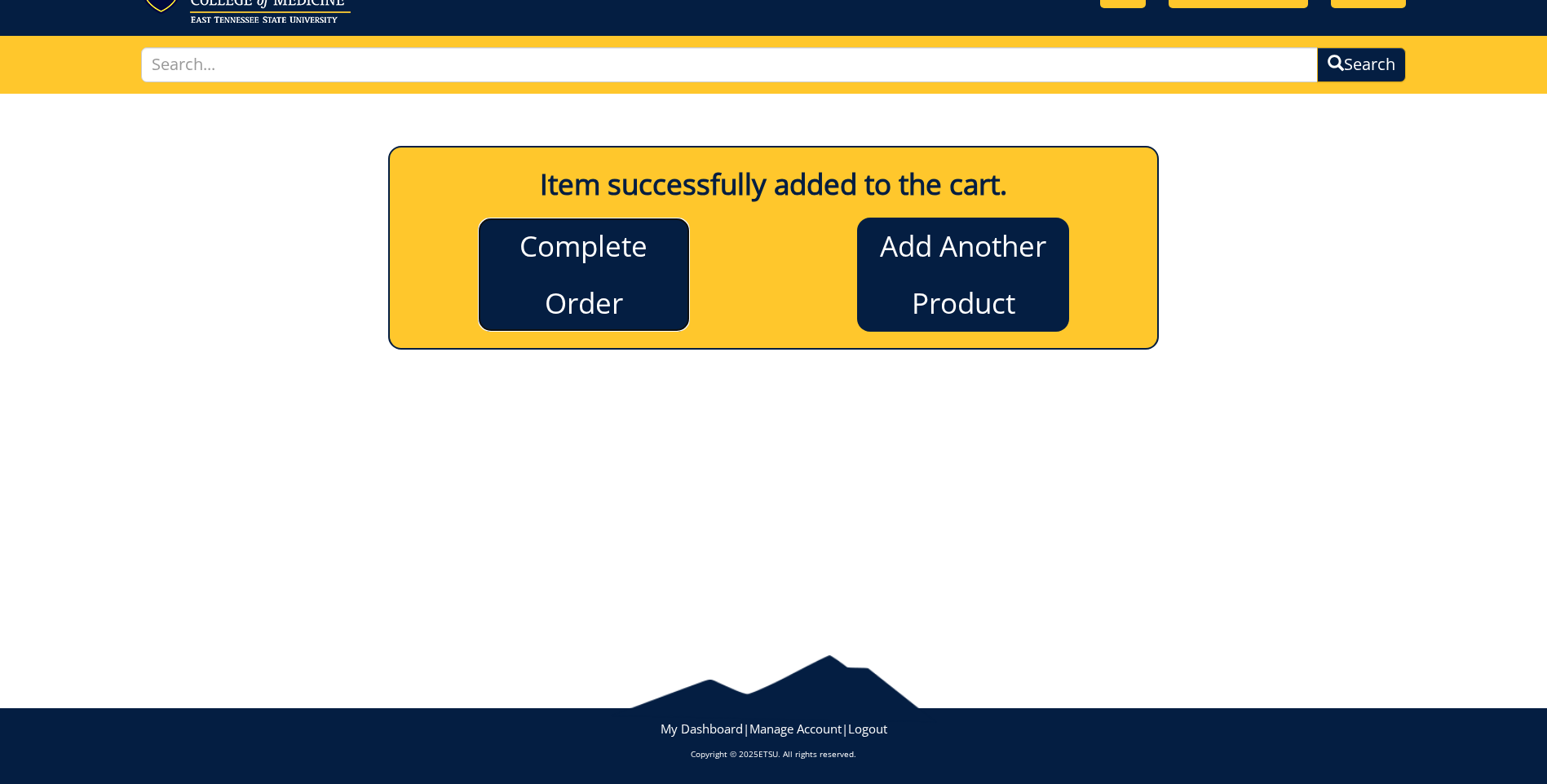
click at [607, 288] on link "Complete Order" at bounding box center [584, 274] width 212 height 114
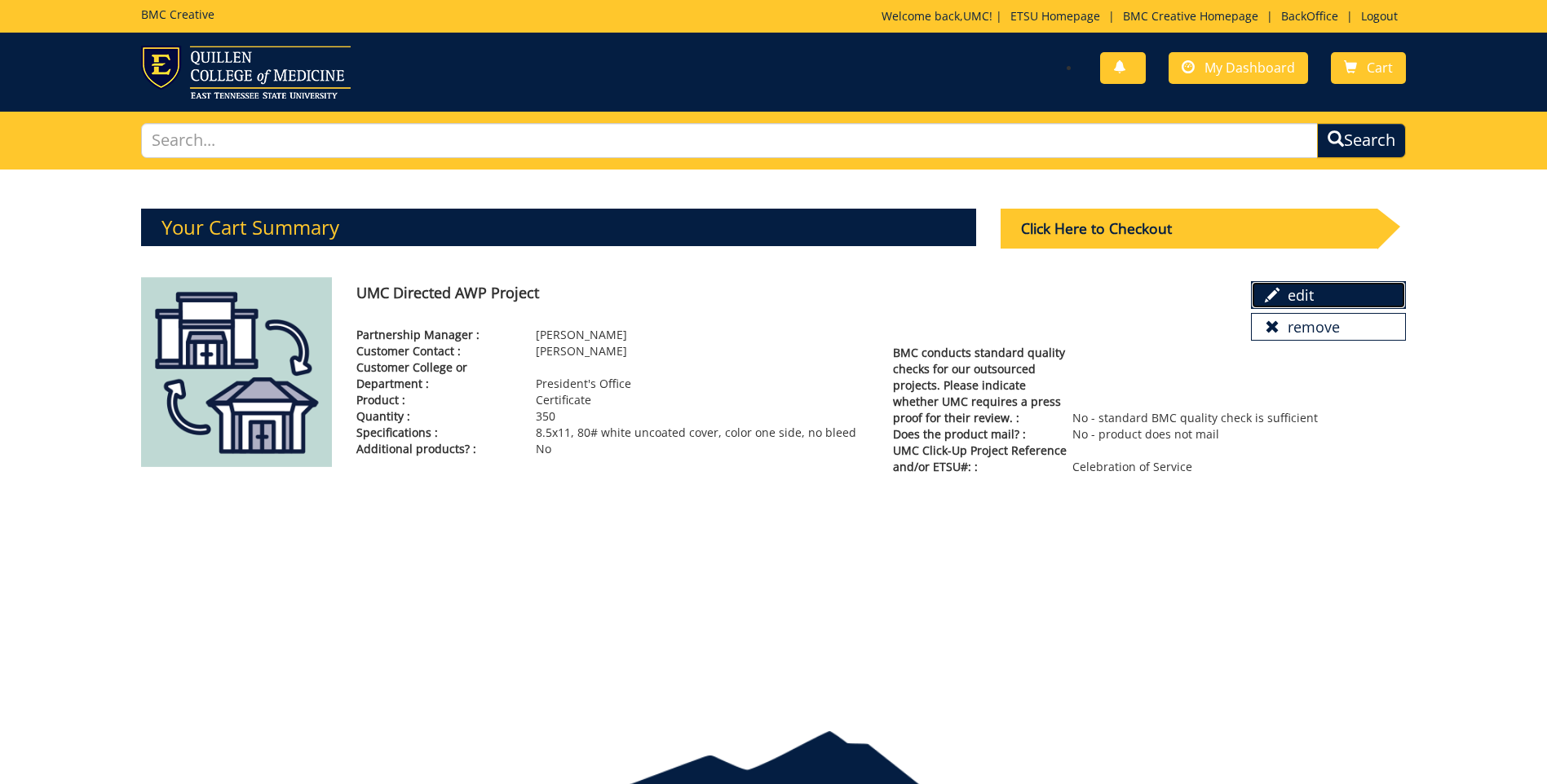
click at [1288, 300] on link "edit" at bounding box center [1328, 295] width 155 height 28
click at [1141, 227] on div "Click Here to Checkout" at bounding box center [1188, 228] width 377 height 40
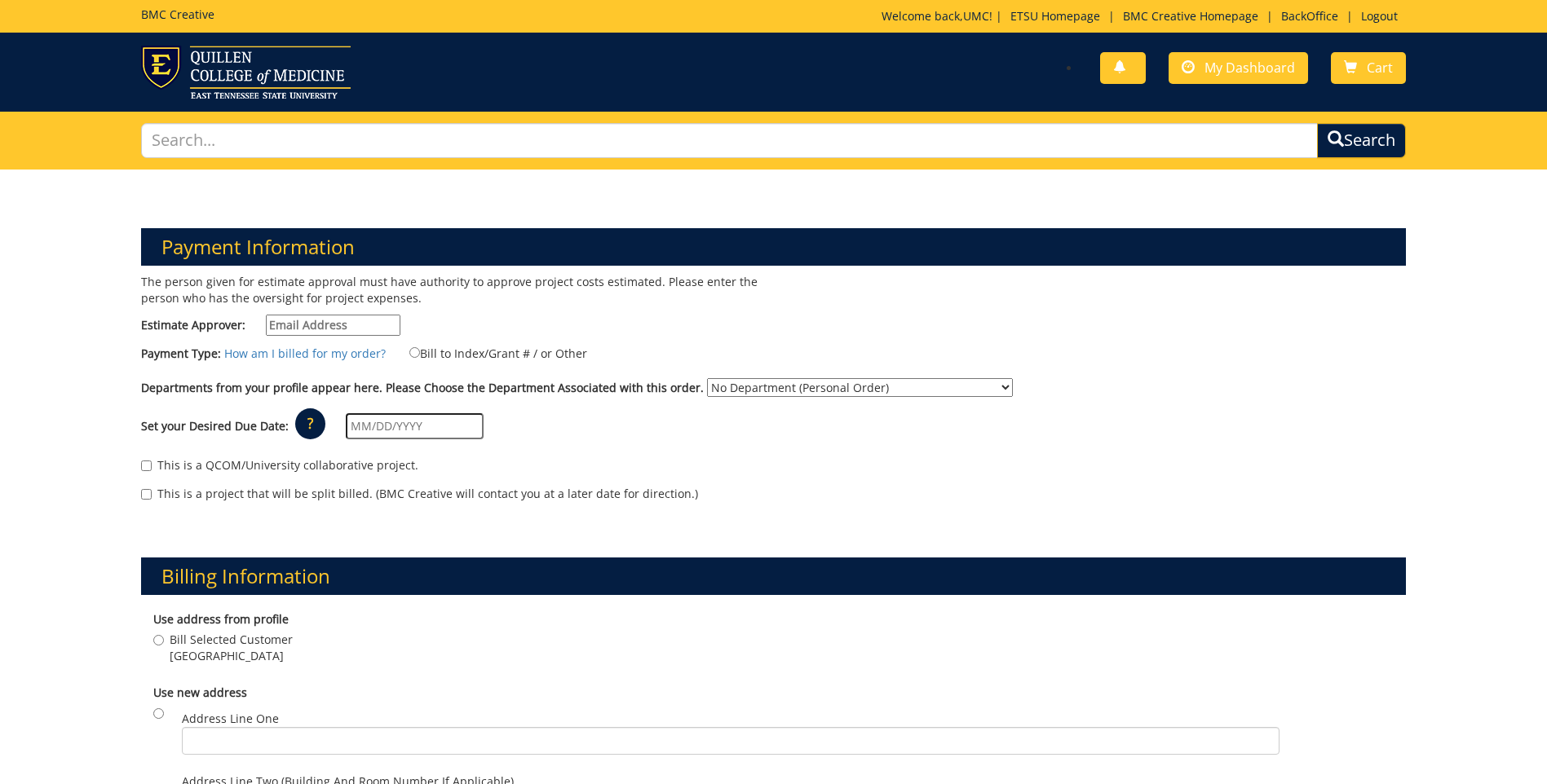
click at [344, 326] on input "Estimate Approver:" at bounding box center [333, 326] width 134 height 21
type input "[EMAIL_ADDRESS][DOMAIN_NAME]"
click at [409, 350] on input "Bill to Index/Grant # / or Other" at bounding box center [414, 352] width 11 height 11
radio input "true"
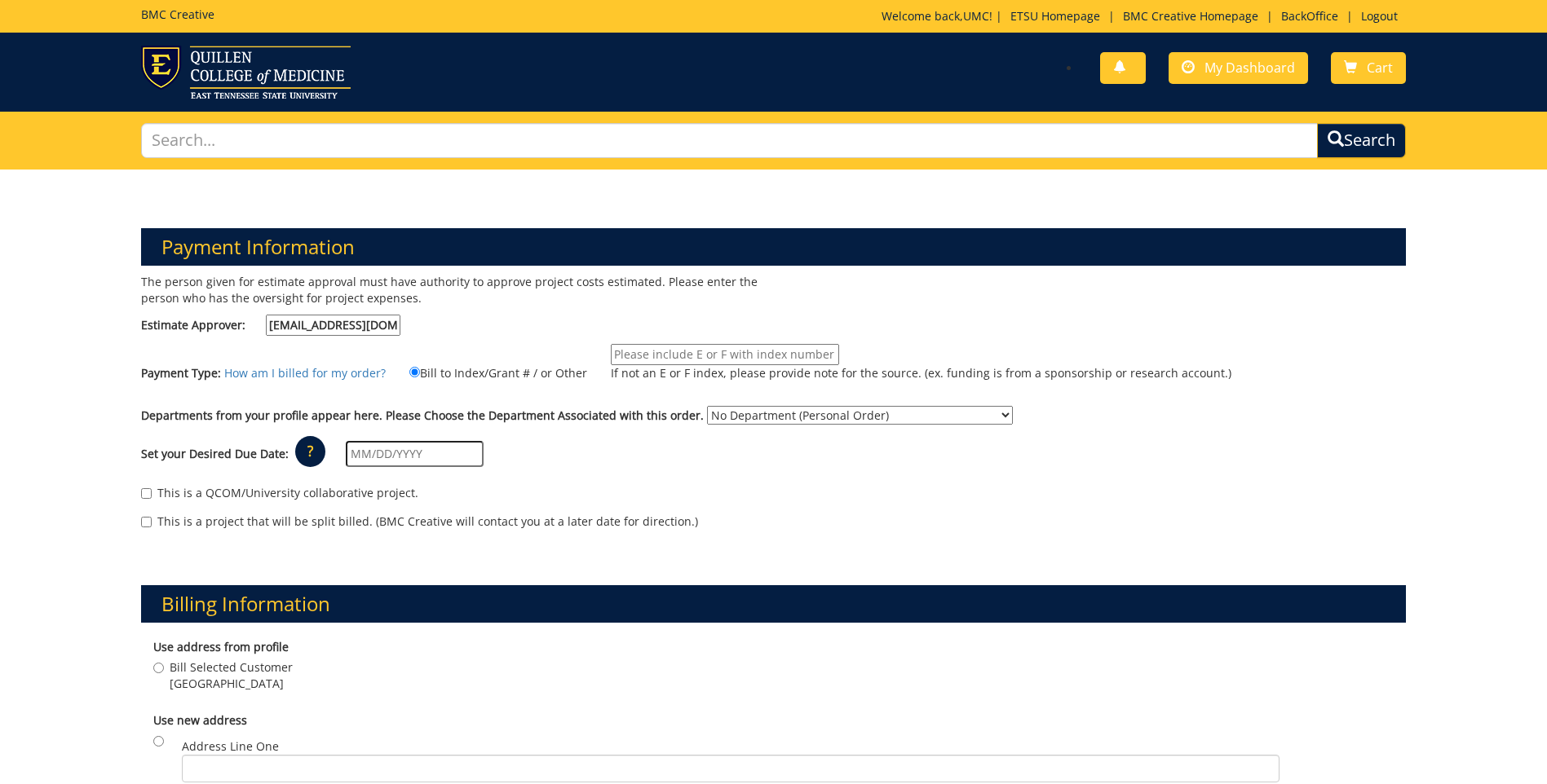
click at [660, 354] on input "If not an E or F index, please provide note for the source. (ex. funding is fro…" at bounding box center [724, 354] width 228 height 21
type input "TBD"
click at [859, 418] on select "No Department (Personal Order) Alumni (ALU) Arts and Sciences (CAS) Athletics (…" at bounding box center [860, 415] width 306 height 19
select select "149"
click at [707, 406] on select "No Department (Personal Order) Alumni (ALU) Arts and Sciences (CAS) Athletics (…" at bounding box center [860, 415] width 306 height 19
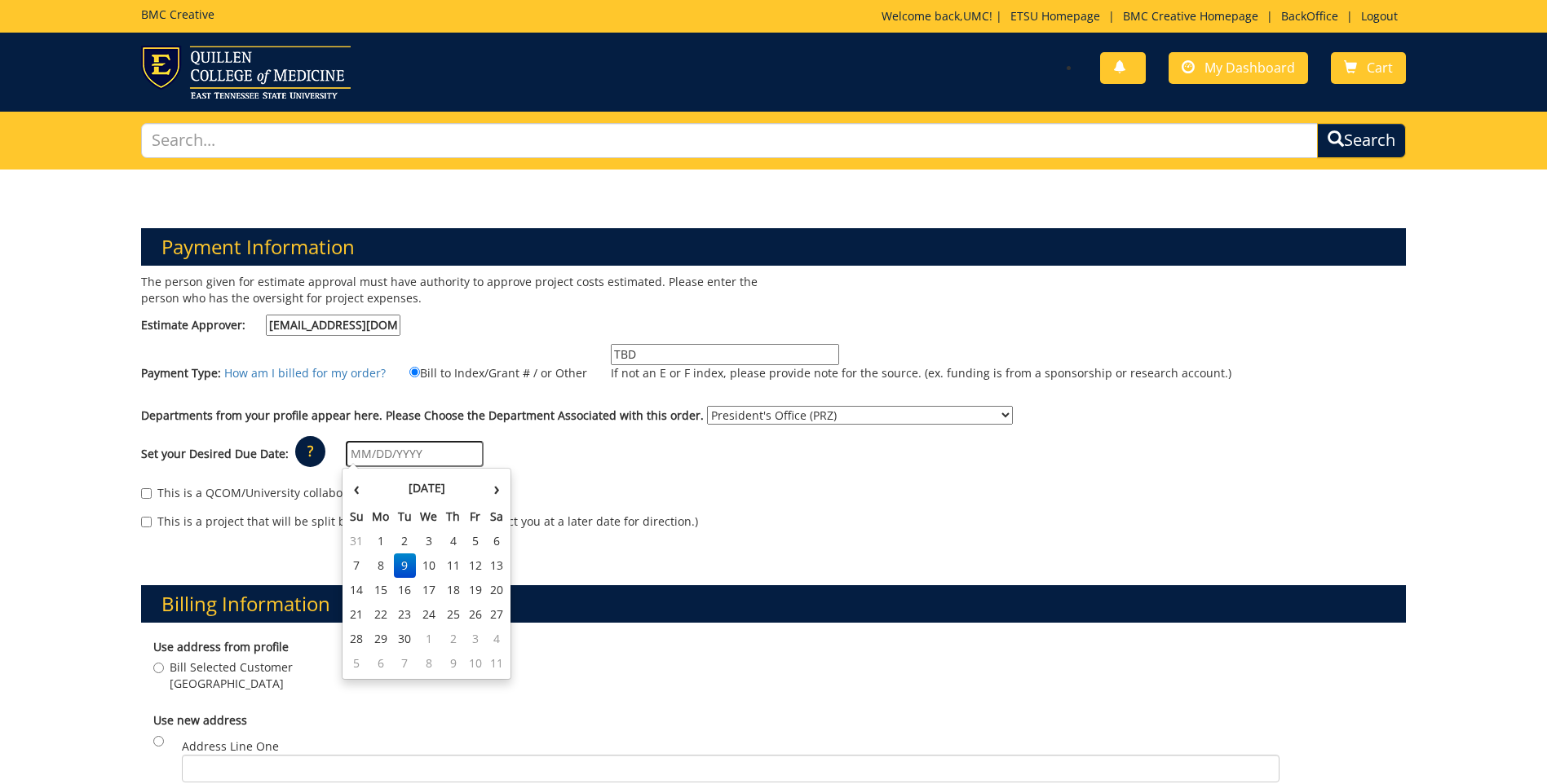
click at [349, 450] on input "text" at bounding box center [414, 454] width 138 height 26
click at [350, 476] on th "‹" at bounding box center [356, 489] width 22 height 33
click at [488, 485] on th "›" at bounding box center [497, 489] width 21 height 33
click at [472, 635] on td "3" at bounding box center [475, 639] width 22 height 25
type input "10/03/2025"
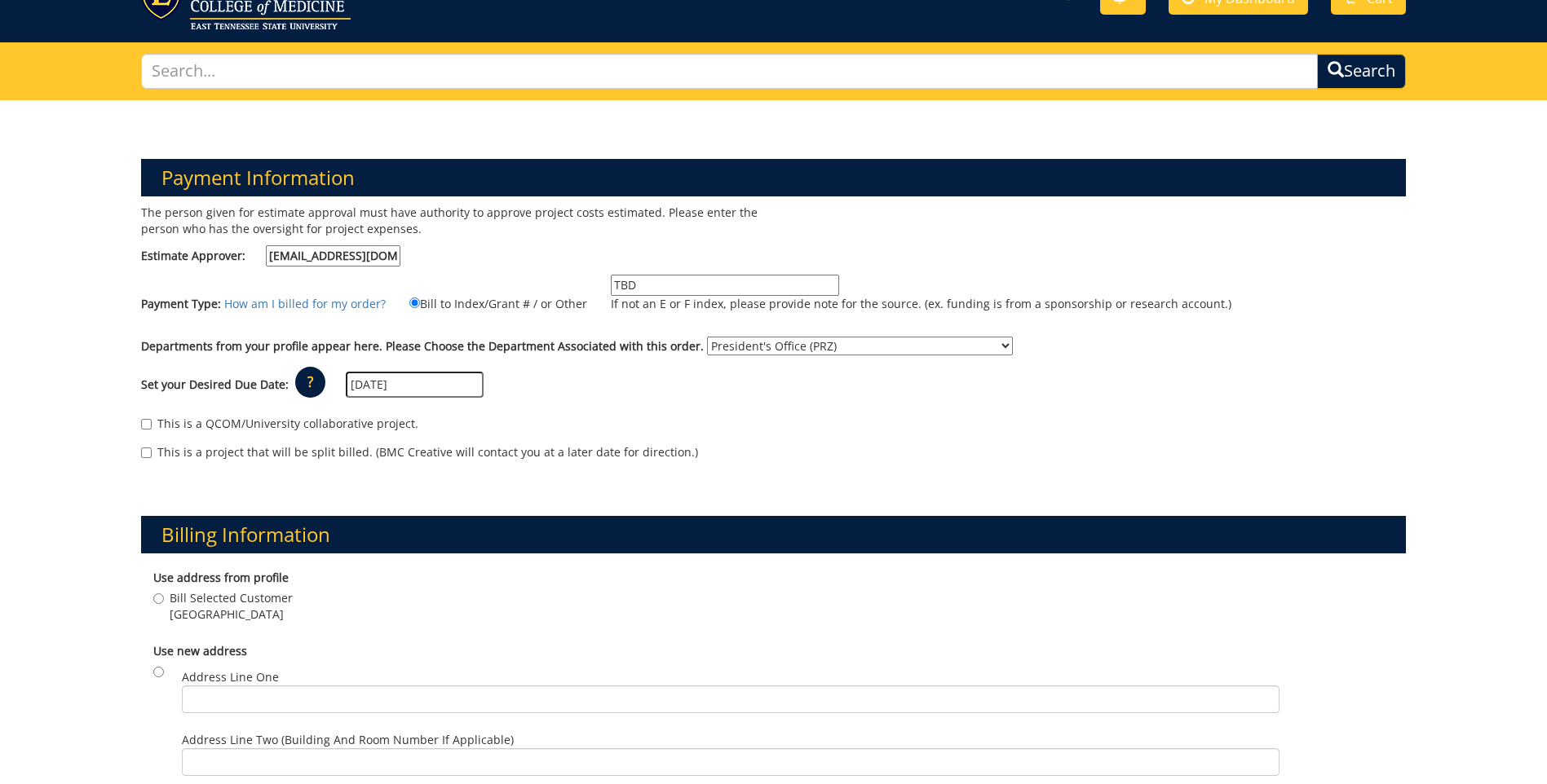
scroll to position [245, 0]
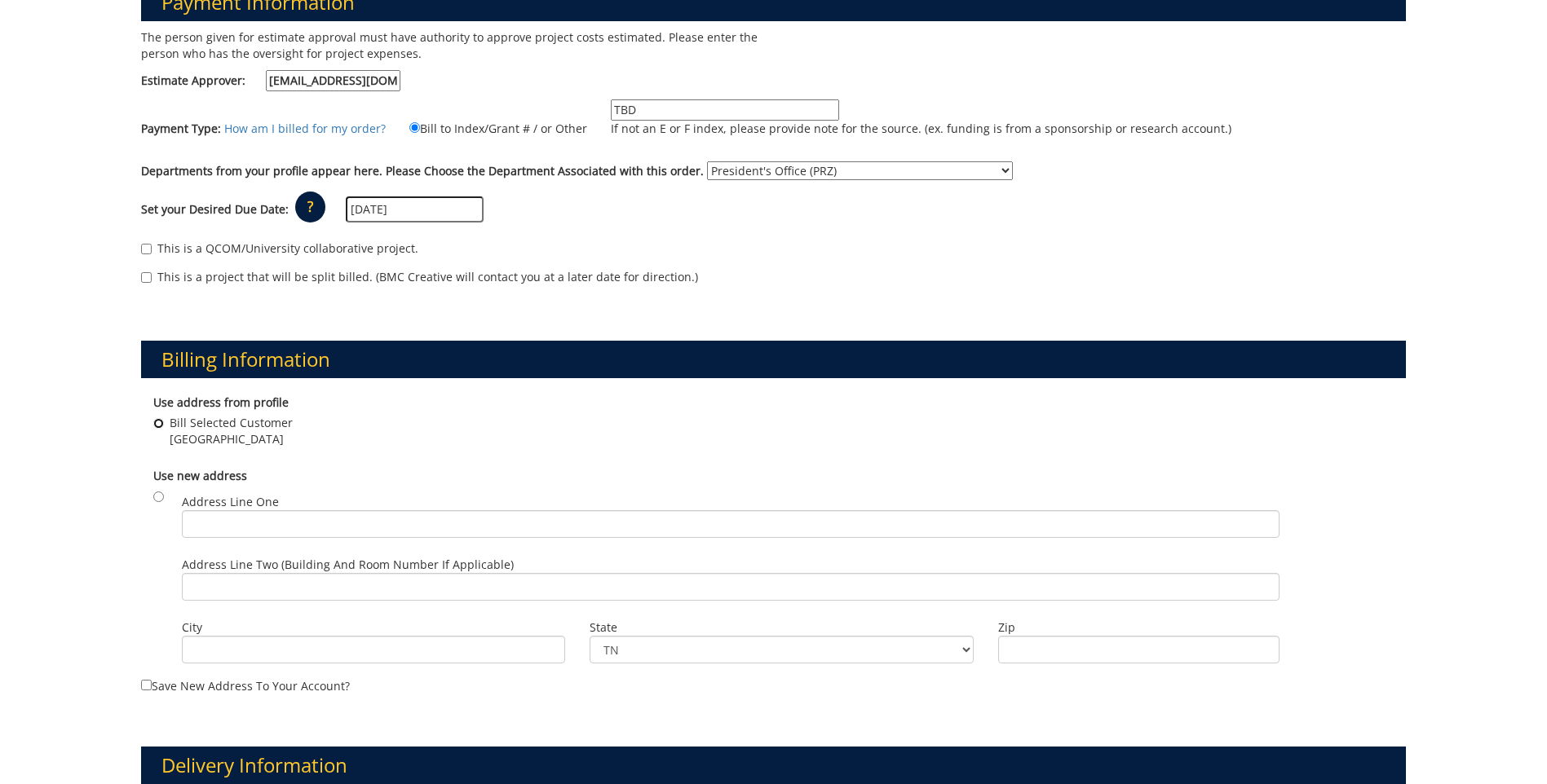
click at [157, 420] on input "Bill Selected Customer Johnson City , TN 37614" at bounding box center [158, 423] width 11 height 11
radio input "true"
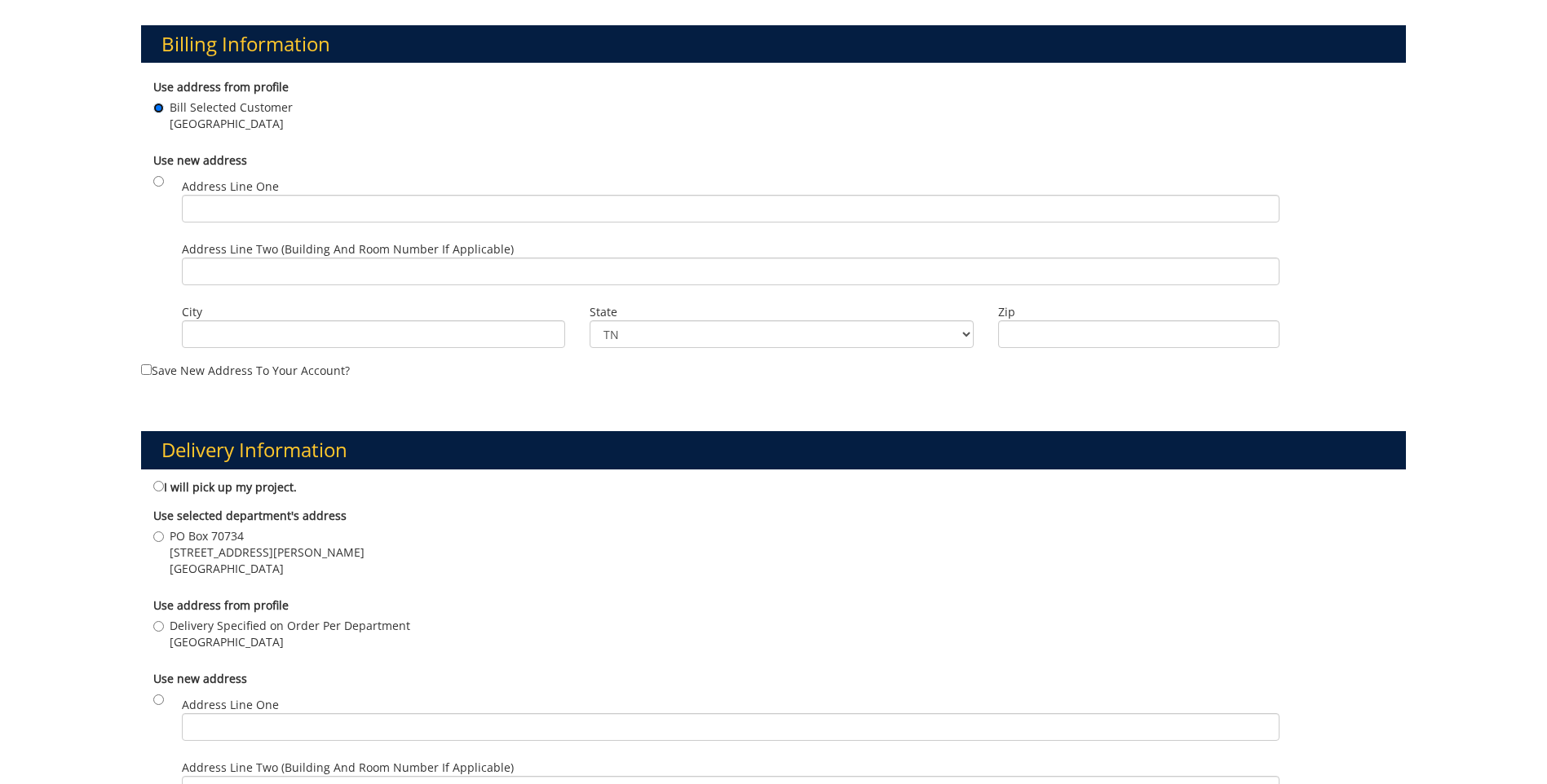
scroll to position [570, 0]
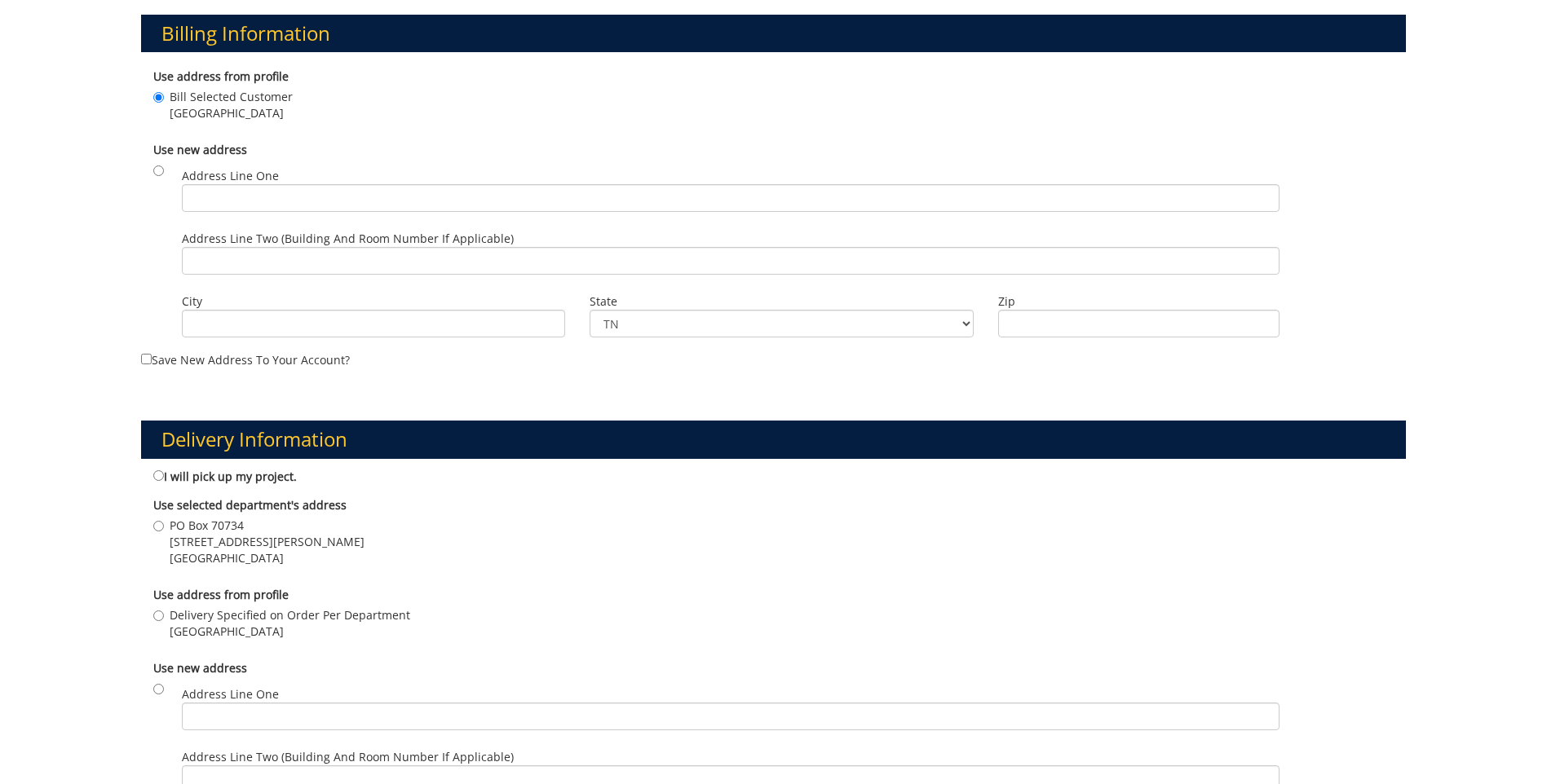
click at [160, 622] on label "Delivery Specified on Order Per Department Johnson City , TN 37614" at bounding box center [282, 624] width 257 height 33
click at [160, 621] on input "Delivery Specified on Order Per Department Johnson City , TN 37614" at bounding box center [158, 615] width 11 height 11
radio input "true"
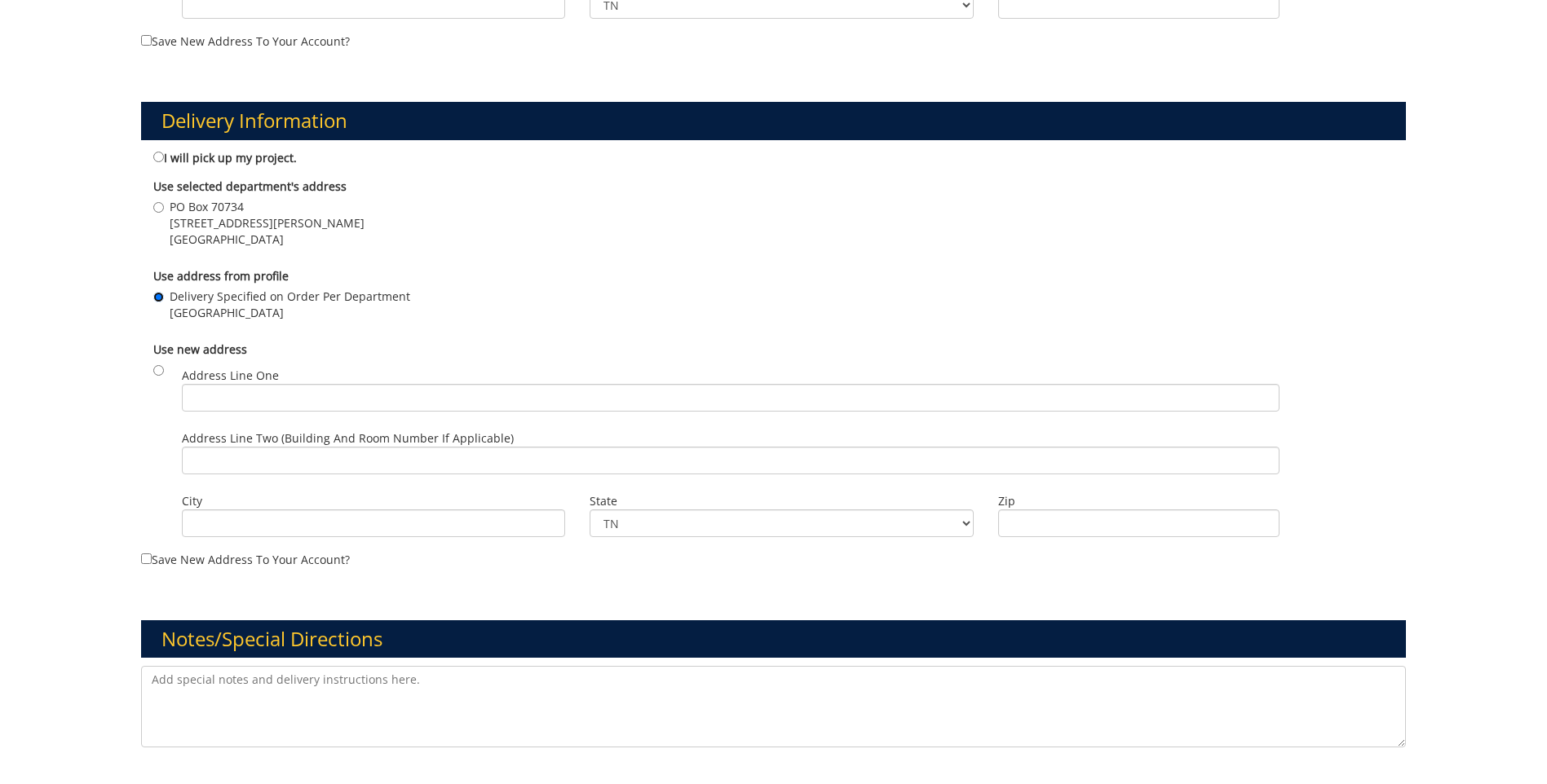
scroll to position [897, 0]
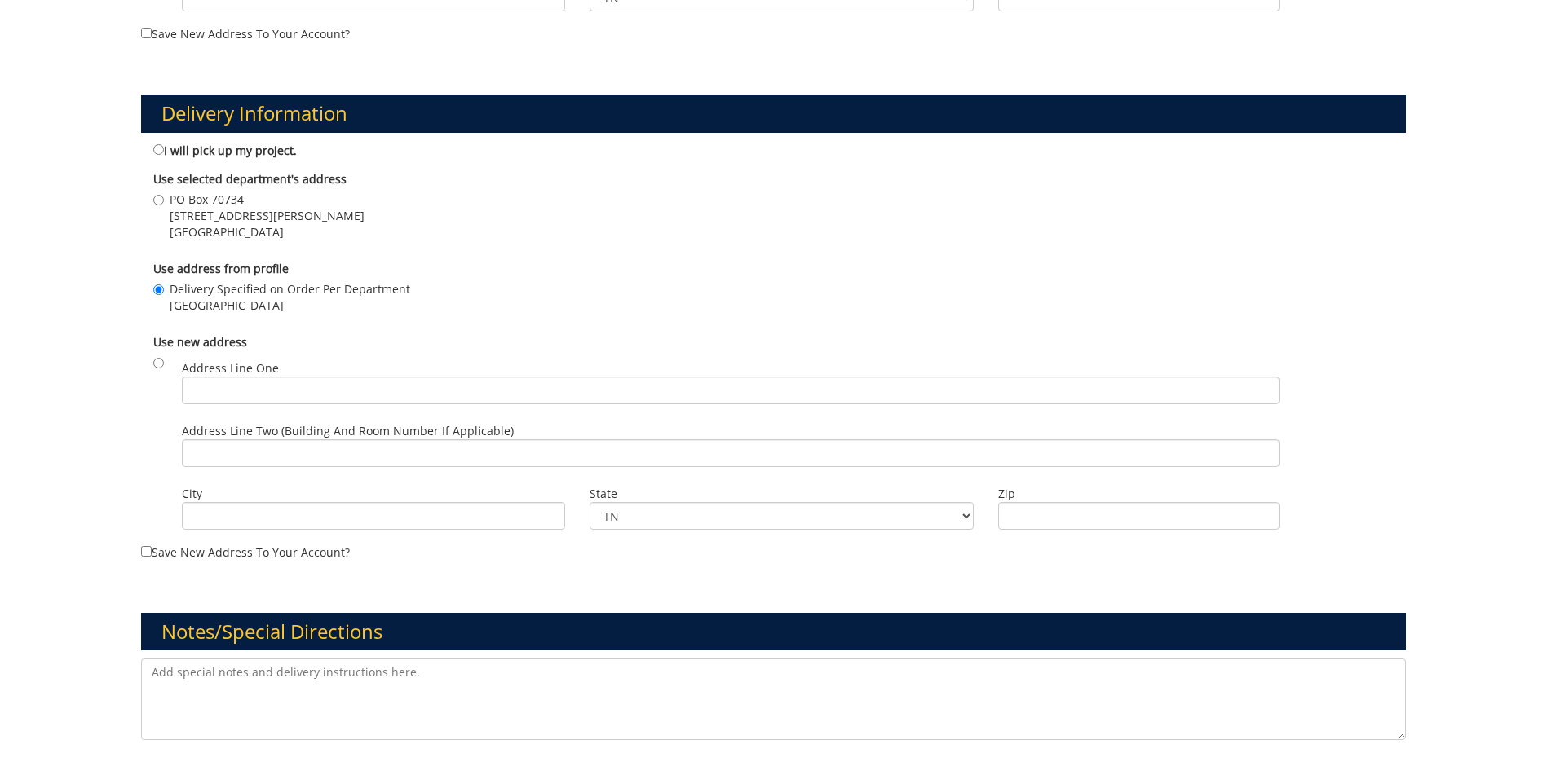
click at [173, 678] on textarea at bounding box center [773, 700] width 1265 height 82
click at [229, 676] on textarea "To enrich screen reader interactions, please activate Accessibility in Grammarl…" at bounding box center [773, 700] width 1265 height 82
paste textarea "estimate requested for the following"
click at [254, 673] on textarea "estimate requested for the following" at bounding box center [773, 700] width 1265 height 82
click at [350, 678] on textarea "estimate request for the following" at bounding box center [773, 700] width 1265 height 82
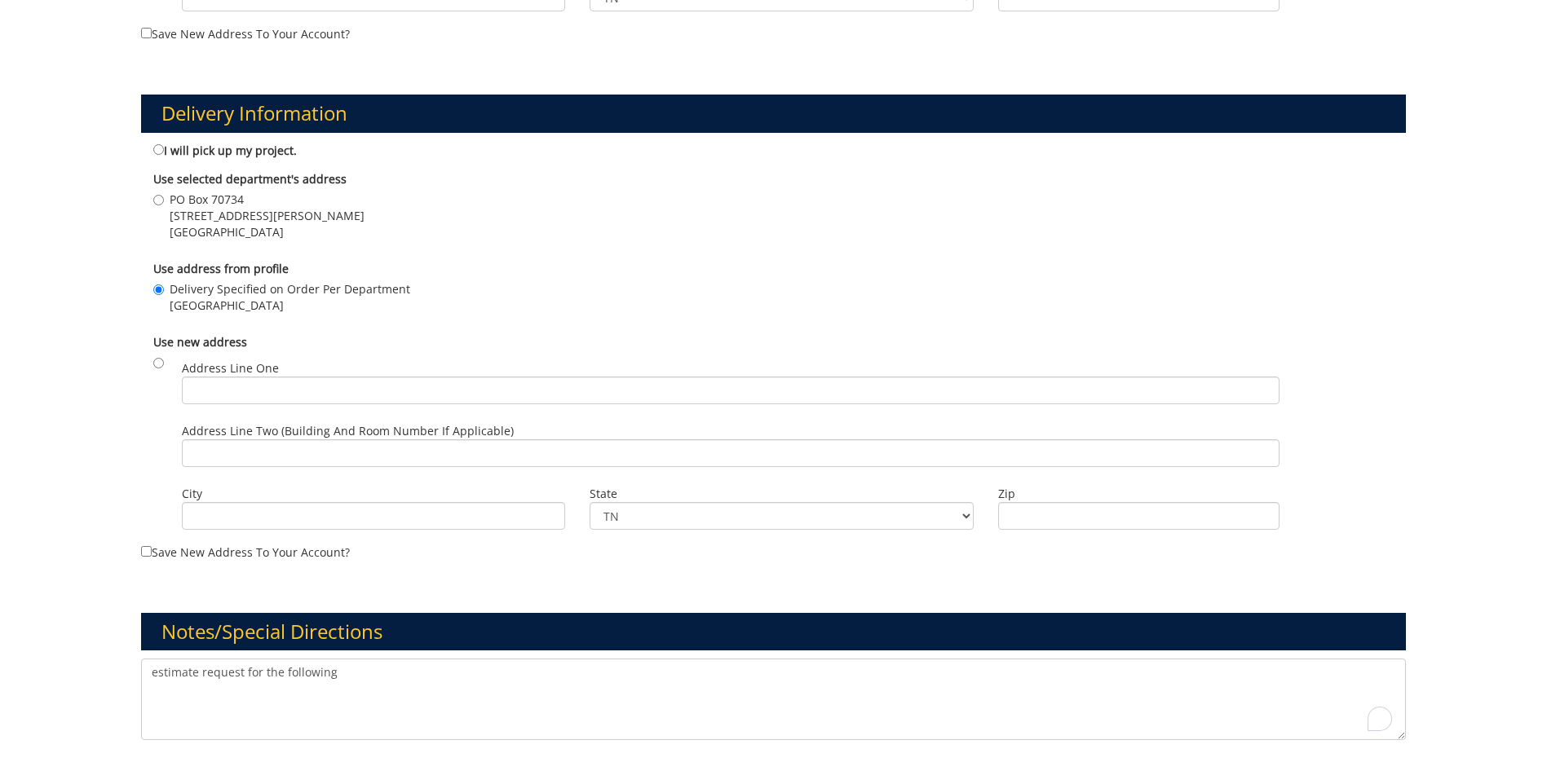
click at [168, 693] on textarea "estimate request for the following" at bounding box center [773, 700] width 1265 height 82
paste textarea "Quantity: 250 Paper and Design Specs: 8.5 x 14 printed program with bleed, colo…"
click at [237, 683] on textarea "estimate request for the following Quantity: 250 Paper and Design Specs: 8.5 x …" at bounding box center [773, 700] width 1265 height 82
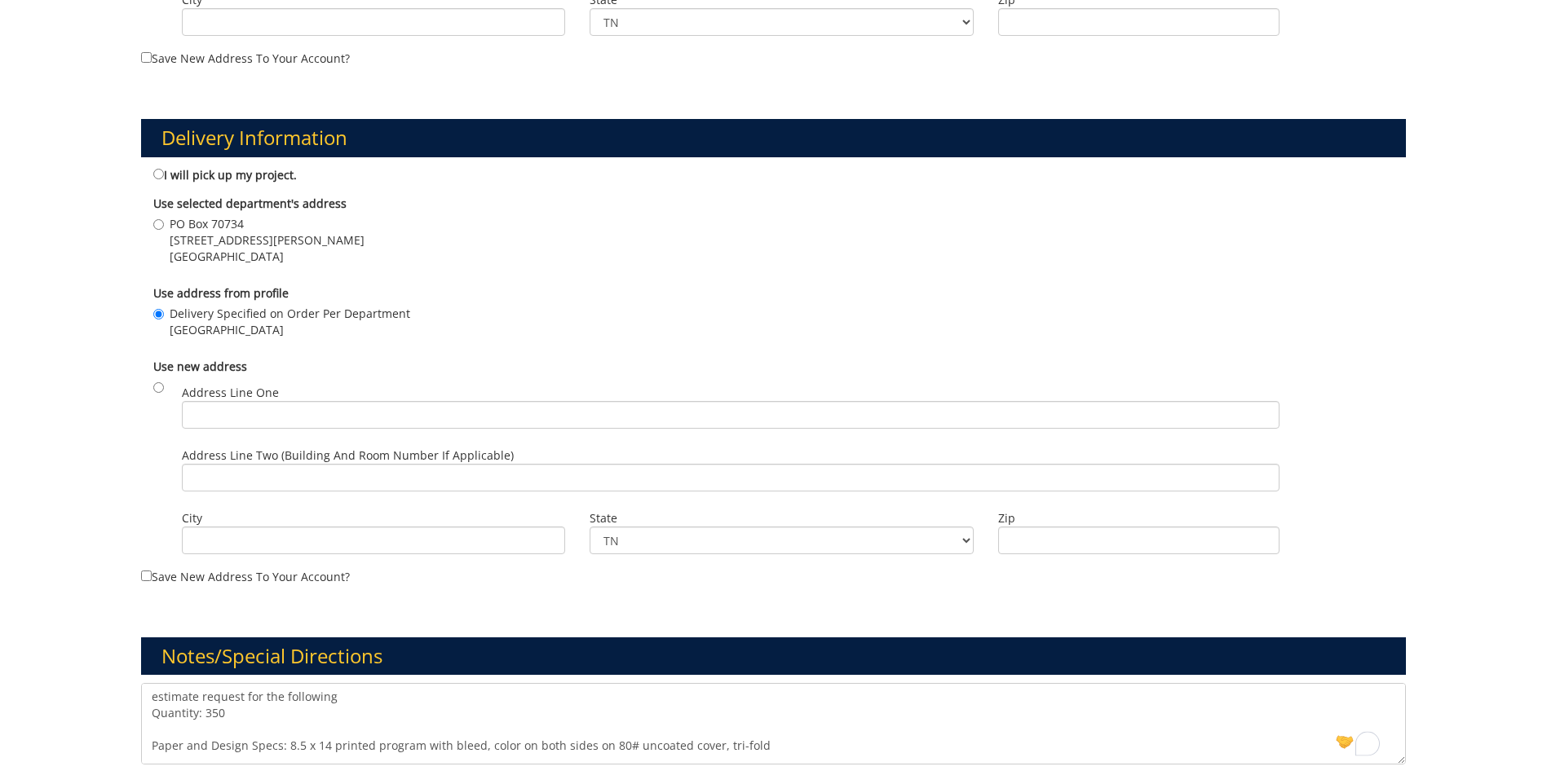
scroll to position [979, 0]
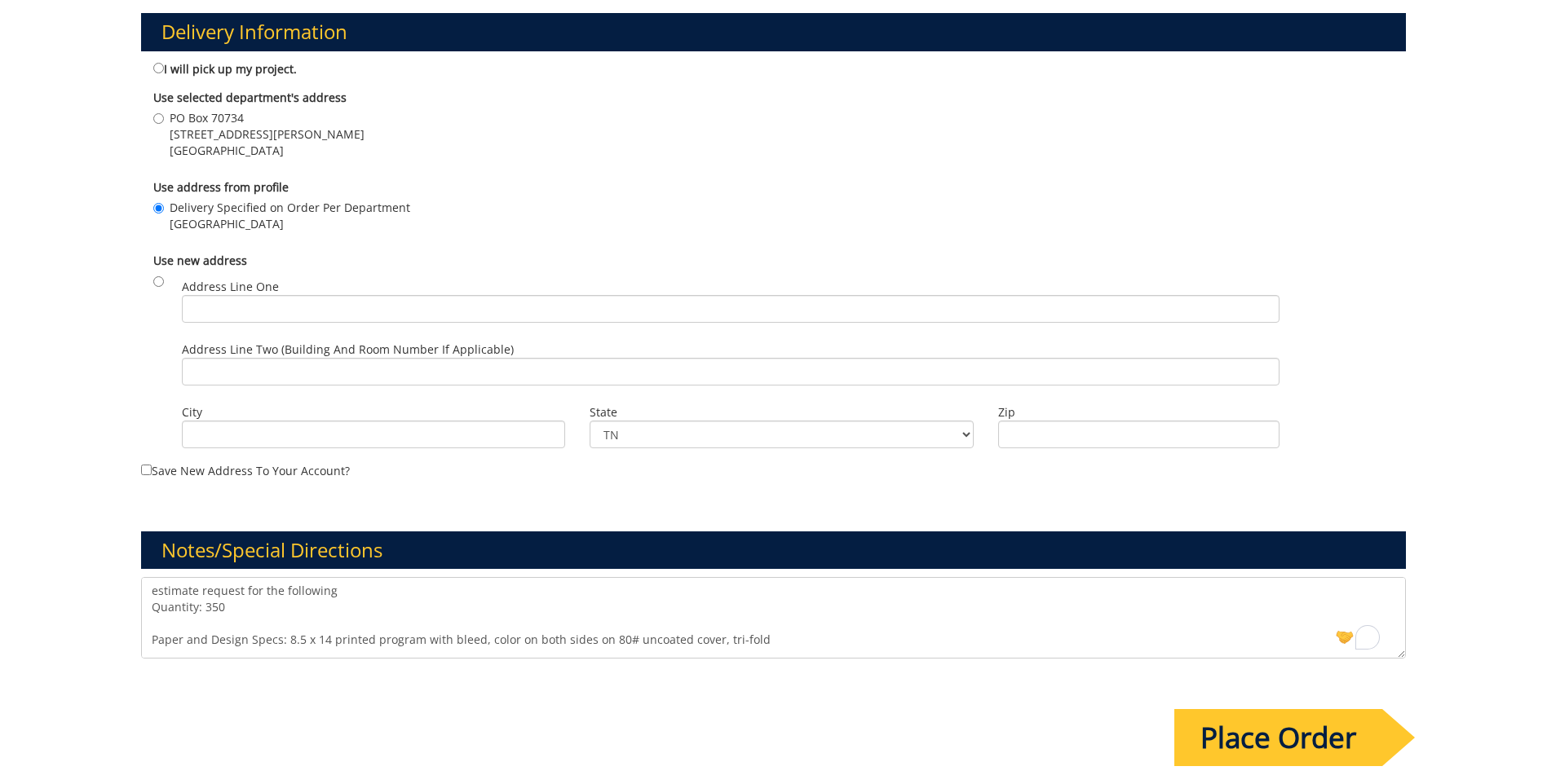
drag, startPoint x: 247, startPoint y: 638, endPoint x: 151, endPoint y: 640, distance: 96.0
click at [151, 640] on textarea "estimate request for the following Quantity: 350 Paper and Design Specs: 8.5 x …" at bounding box center [773, 618] width 1265 height 82
drag, startPoint x: 191, startPoint y: 640, endPoint x: 670, endPoint y: 639, distance: 479.0
click at [670, 639] on textarea "estimate request for the following Quantity: 350 Specs: 8.5 x 14 printed progra…" at bounding box center [773, 618] width 1265 height 82
paste textarea "x11, 80# white uncoated cover, color one side, no blee"
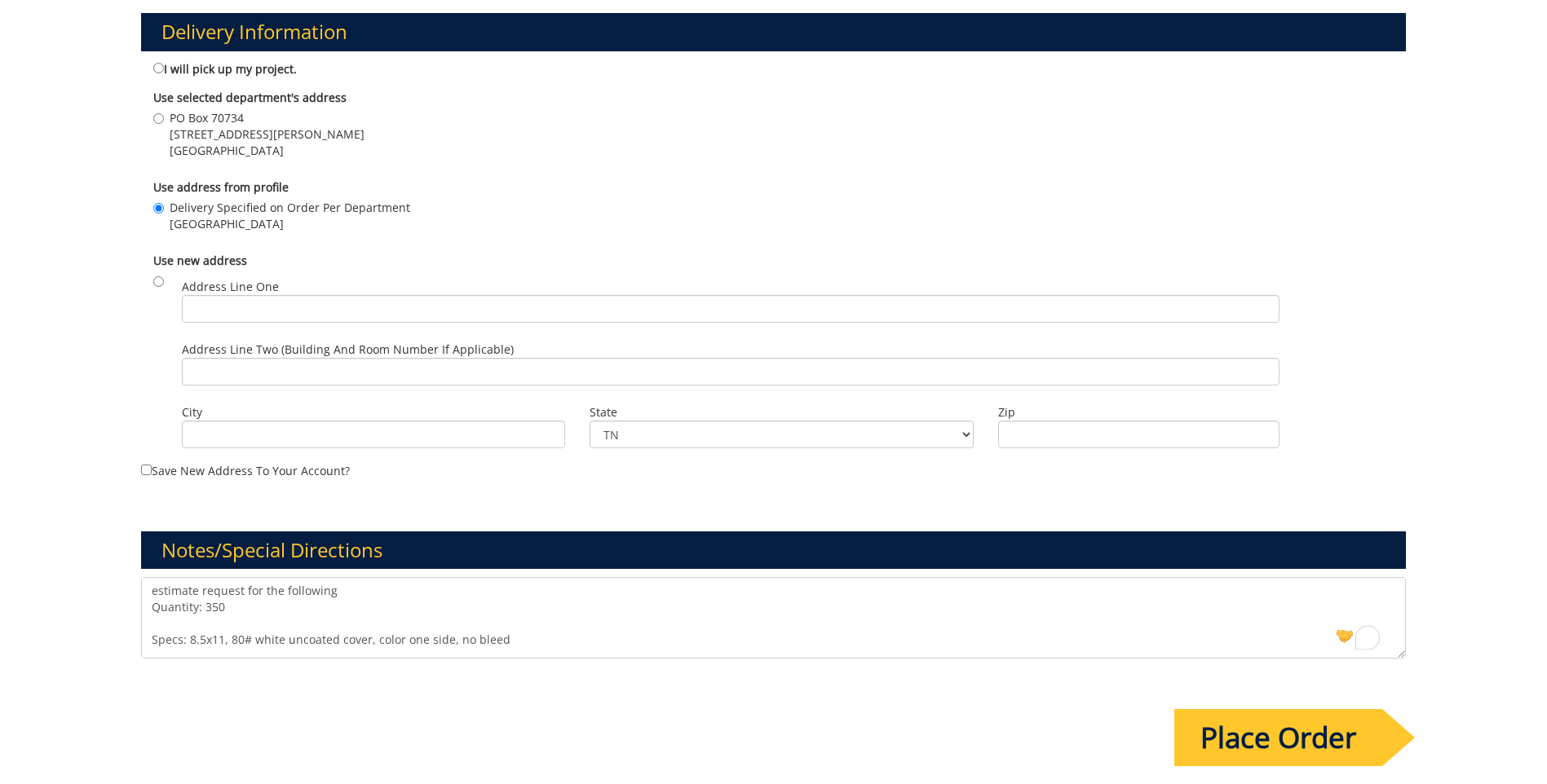
scroll to position [0, 0]
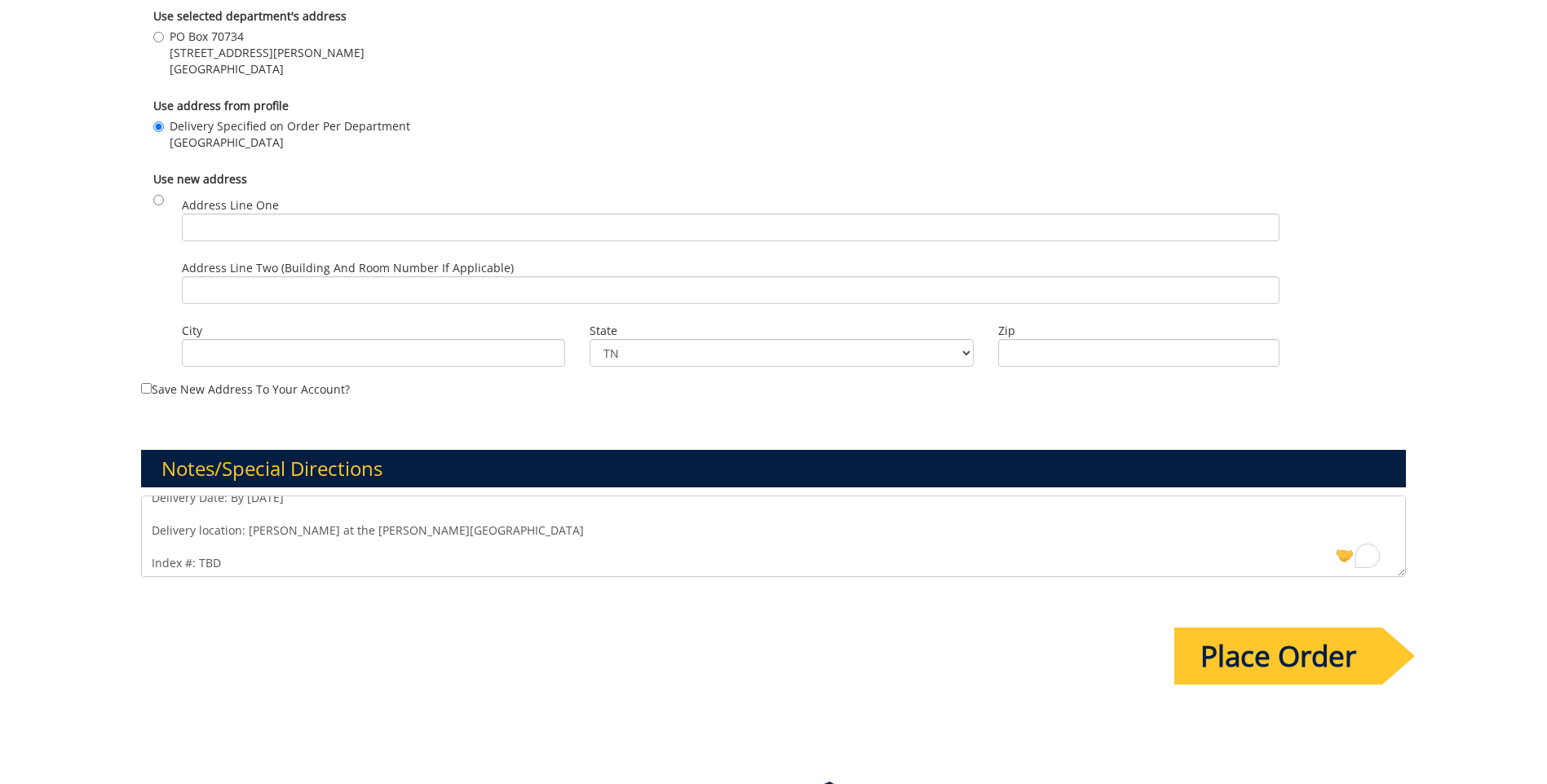
click at [303, 561] on textarea "estimate request for the following Quantity: 350 Specs: 8.5x11, 80# white uncoa…" at bounding box center [773, 537] width 1265 height 82
type textarea "estimate request for the following Quantity: 350 Specs: 8.5x11, 80# white uncoa…"
paste textarea "Hello [Vendor Name], I’d like to request an estimate for the following print jo…"
drag, startPoint x: 274, startPoint y: 508, endPoint x: 139, endPoint y: 517, distance: 135.3
click at [139, 517] on div "Hello [Vendor Name], I’d like to request an estimate for the following print jo…" at bounding box center [773, 538] width 1289 height 86
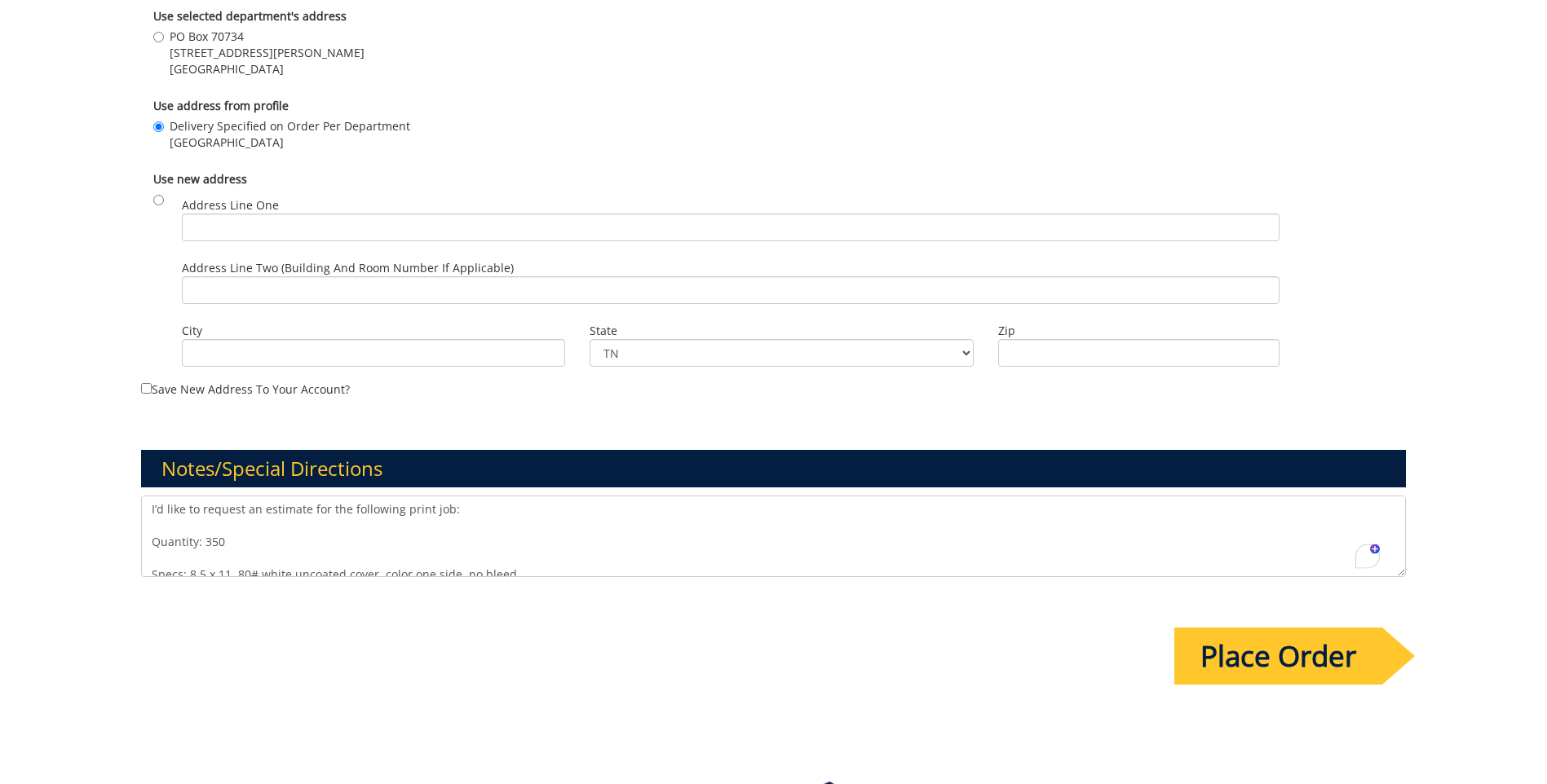
click at [148, 542] on textarea "I’d like to request an estimate for the following print job: Quantity: 350 Spec…" at bounding box center [773, 537] width 1265 height 82
type textarea "I’d like to request an estimate for the following print job: Quantity: 350 Spec…"
click at [1276, 645] on input "Place Order" at bounding box center [1279, 656] width 208 height 57
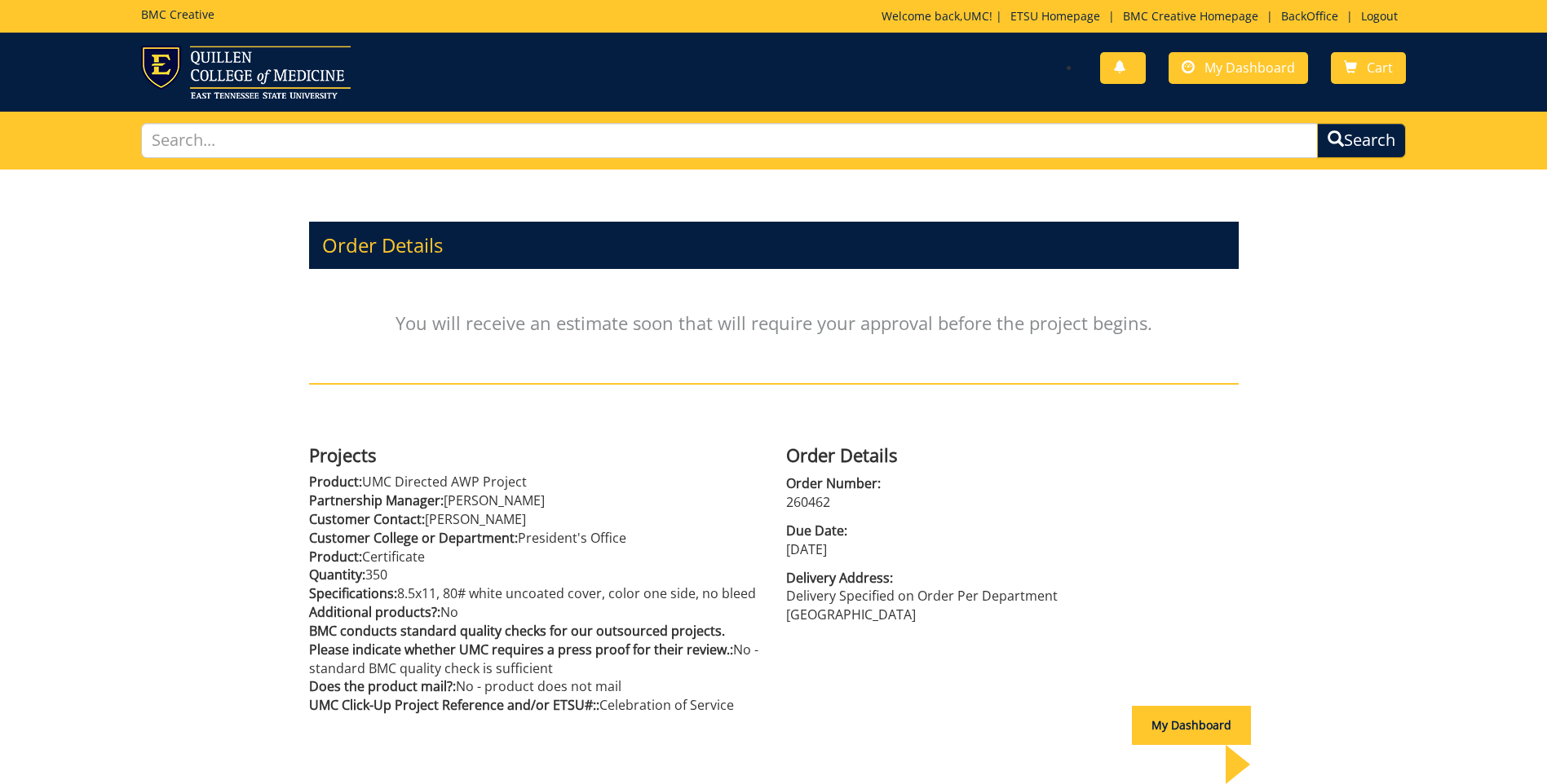
scroll to position [119, 0]
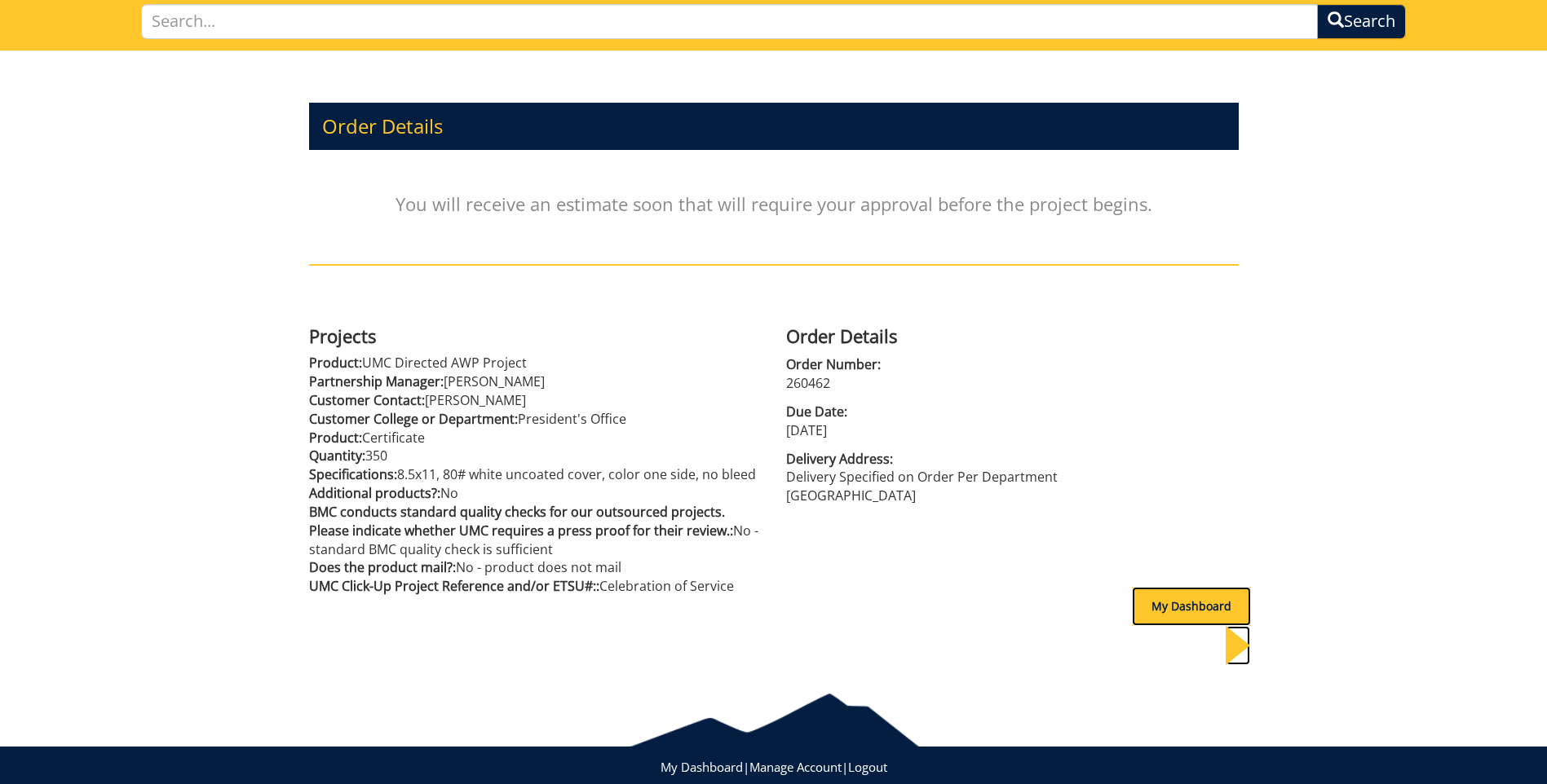
click at [1179, 602] on div "My Dashboard" at bounding box center [1191, 606] width 119 height 39
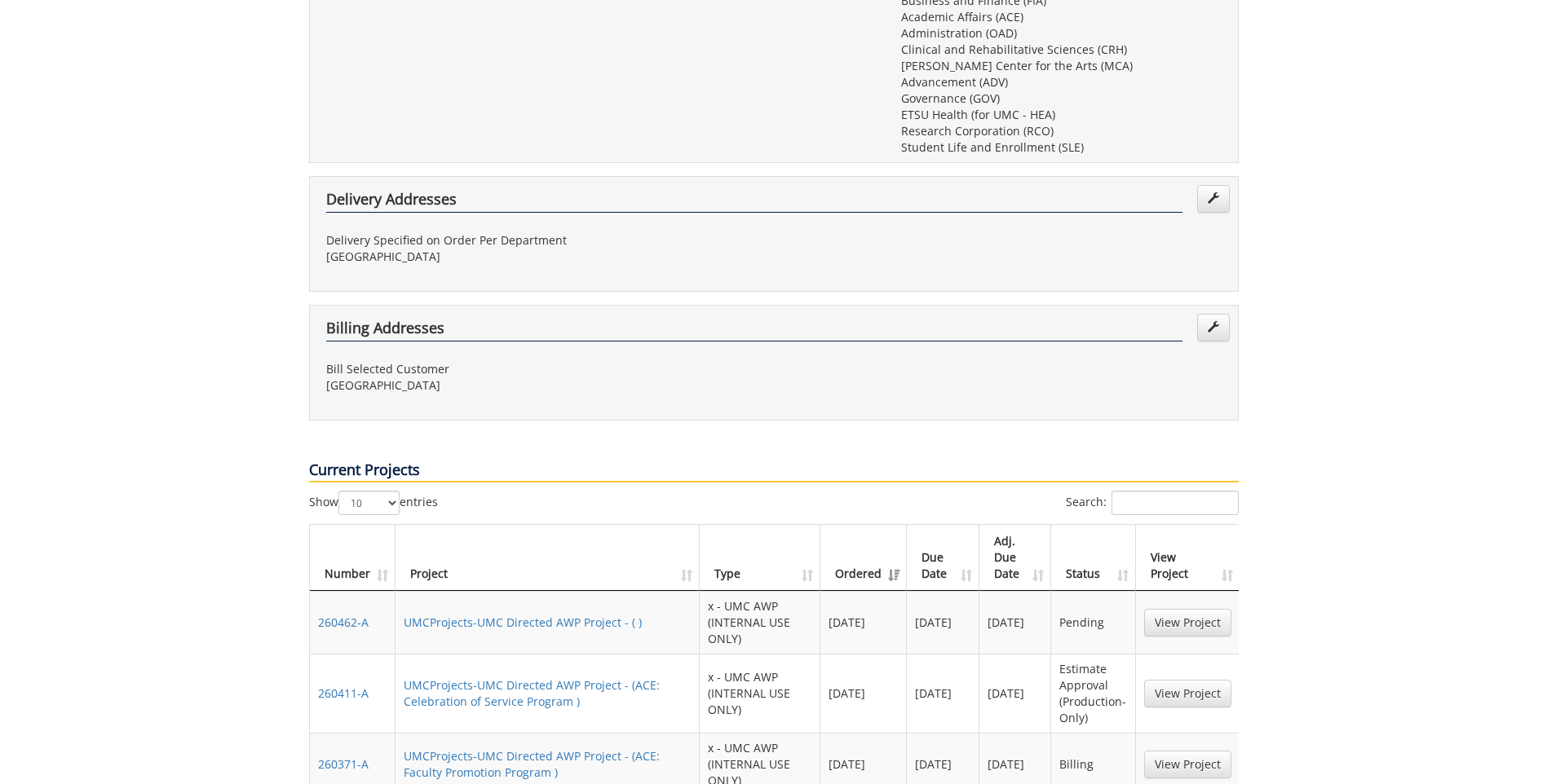
scroll to position [815, 0]
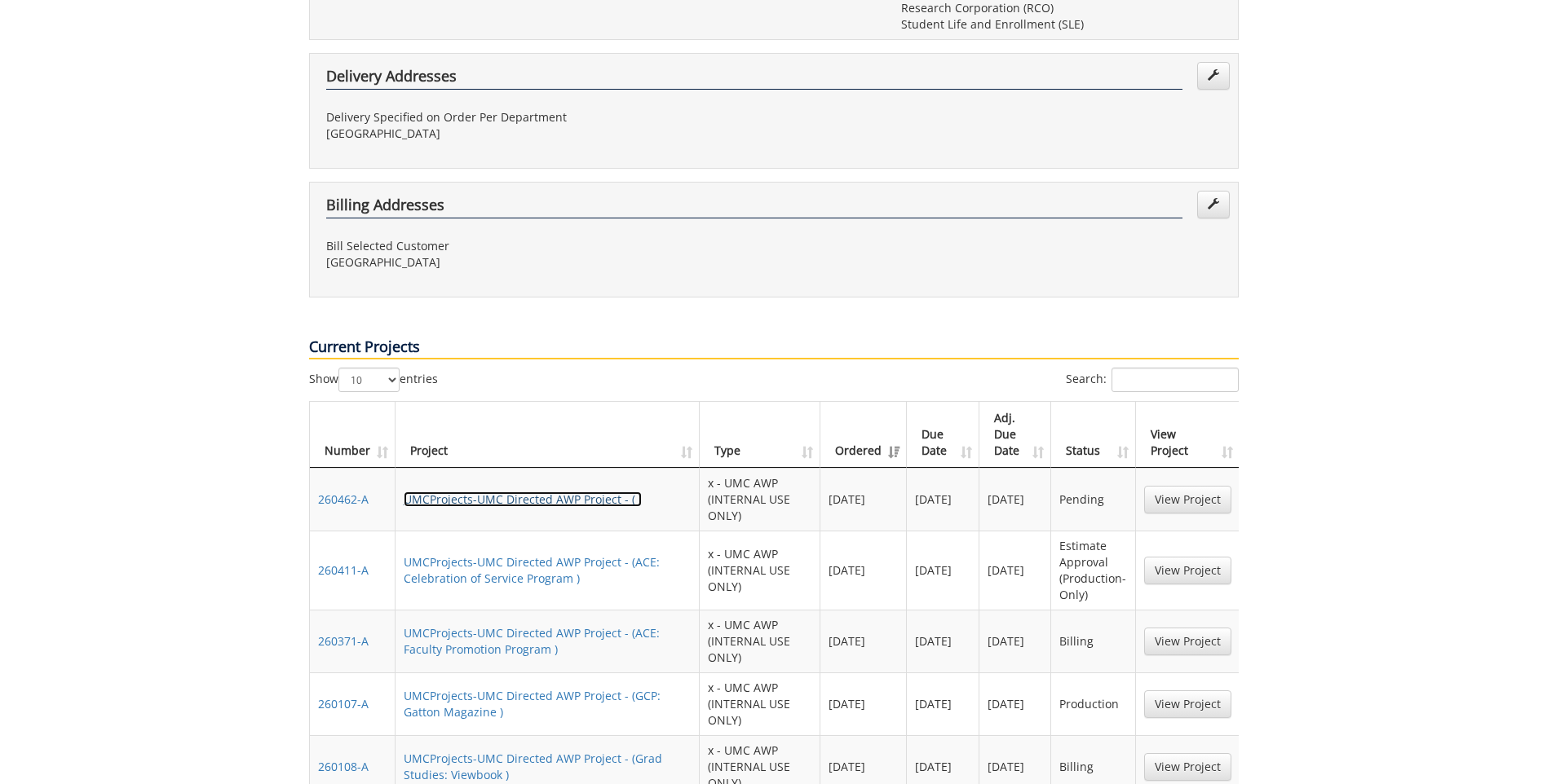
click at [551, 492] on link "UMCProjects-UMC Directed AWP Project - ( )" at bounding box center [522, 499] width 238 height 16
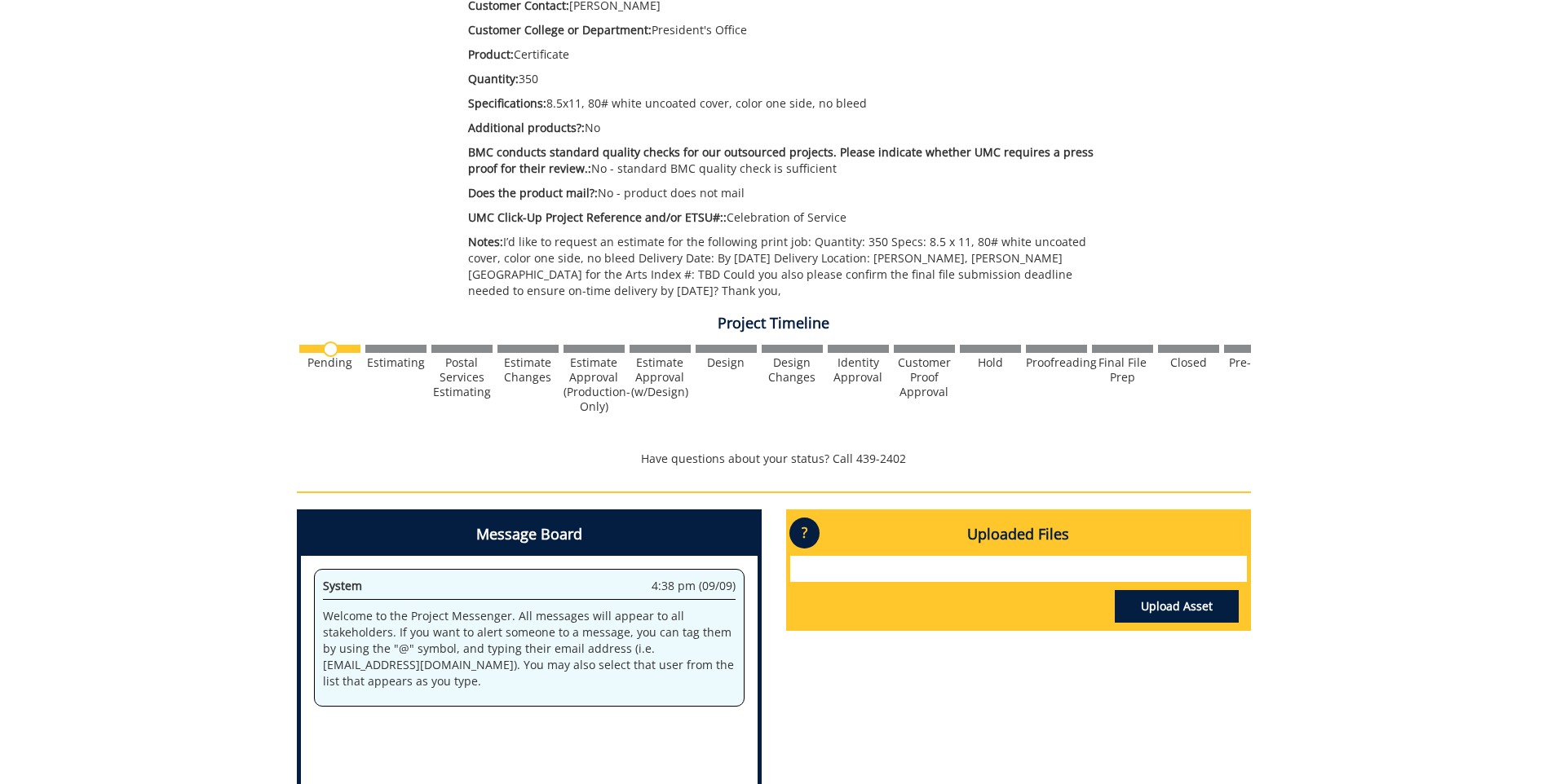
scroll to position [570, 0]
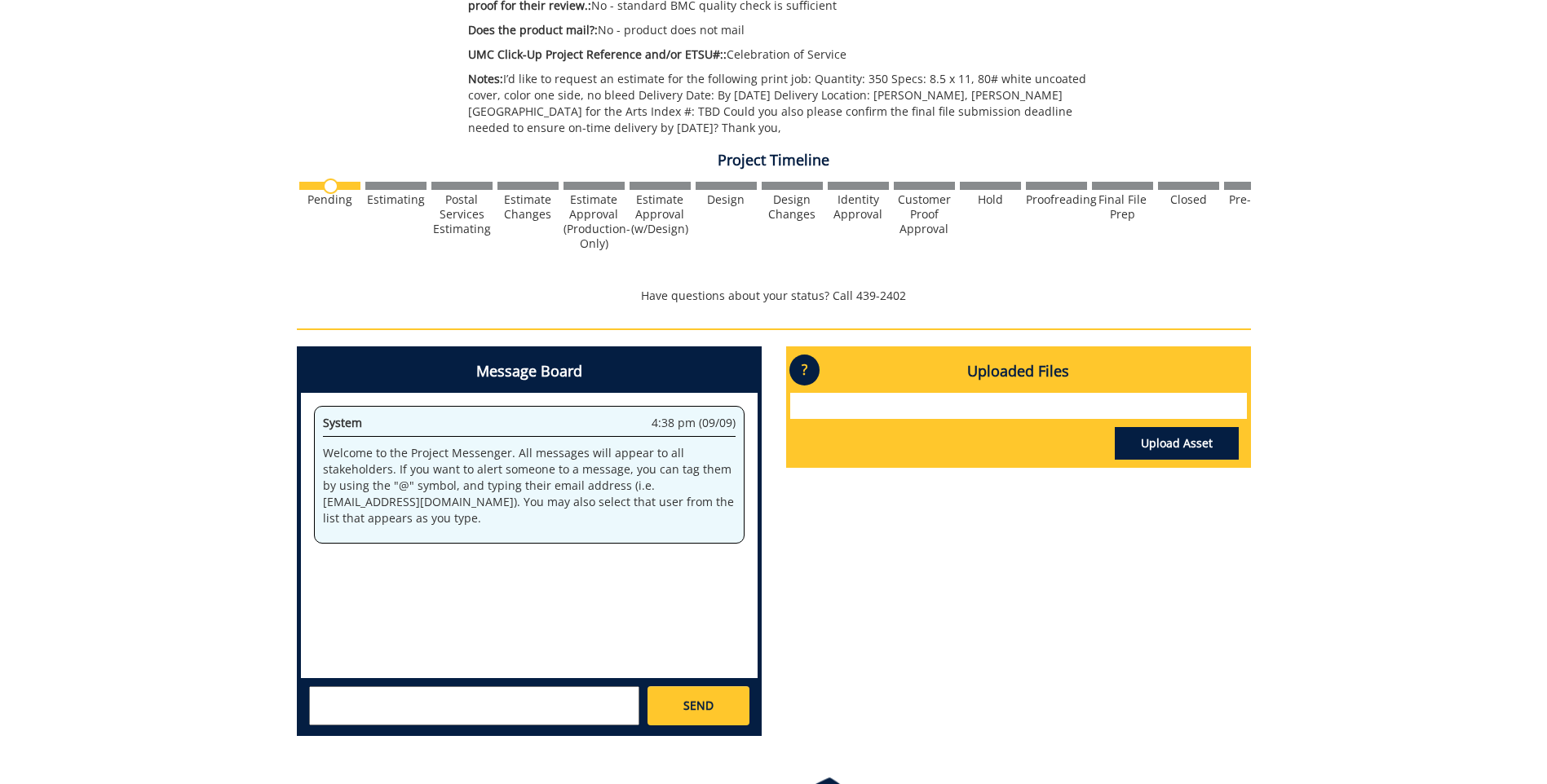
click at [410, 698] on textarea at bounding box center [475, 706] width 331 height 39
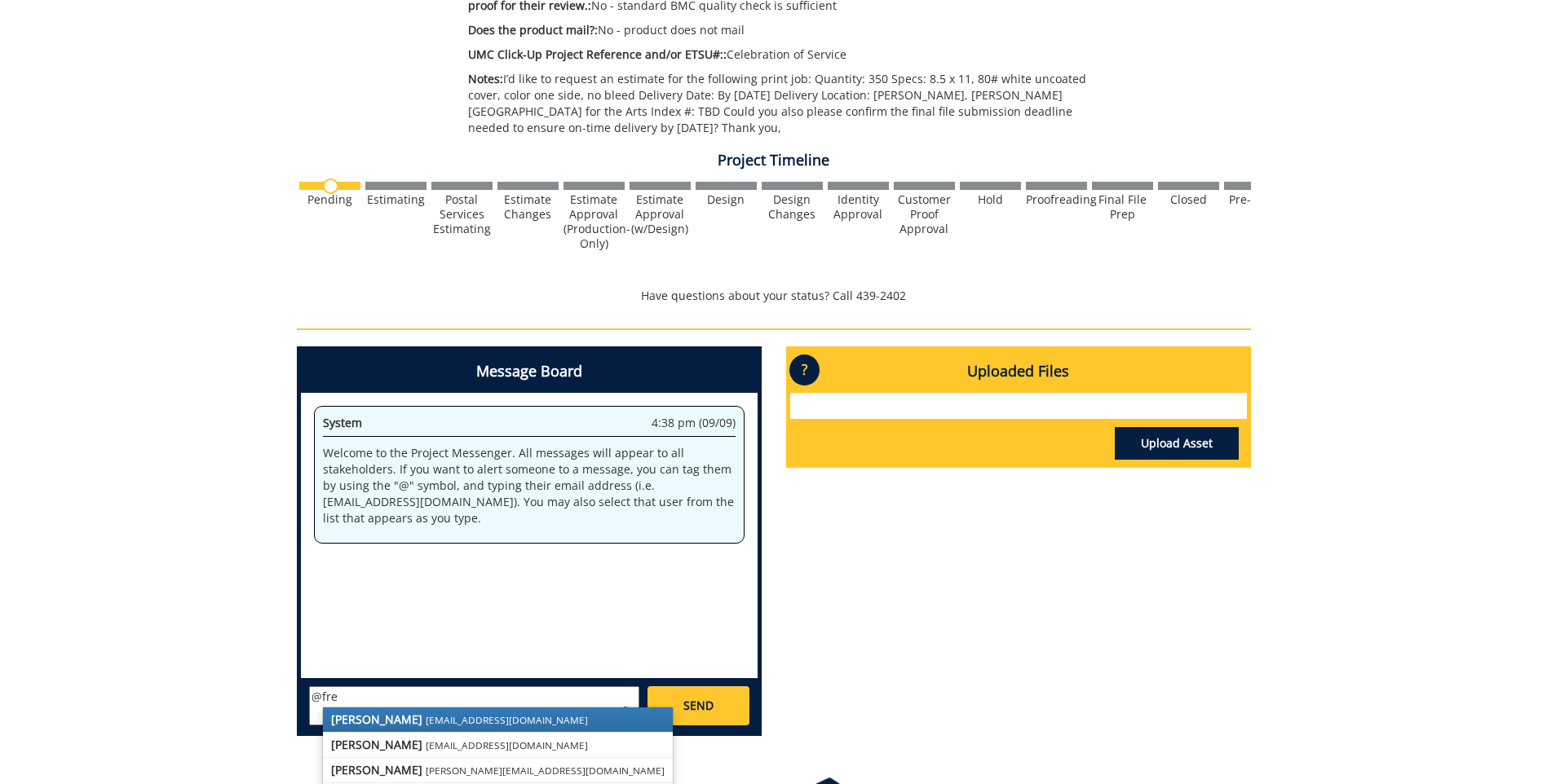
click at [426, 718] on small "[EMAIL_ADDRESS][DOMAIN_NAME]" at bounding box center [507, 720] width 162 height 13
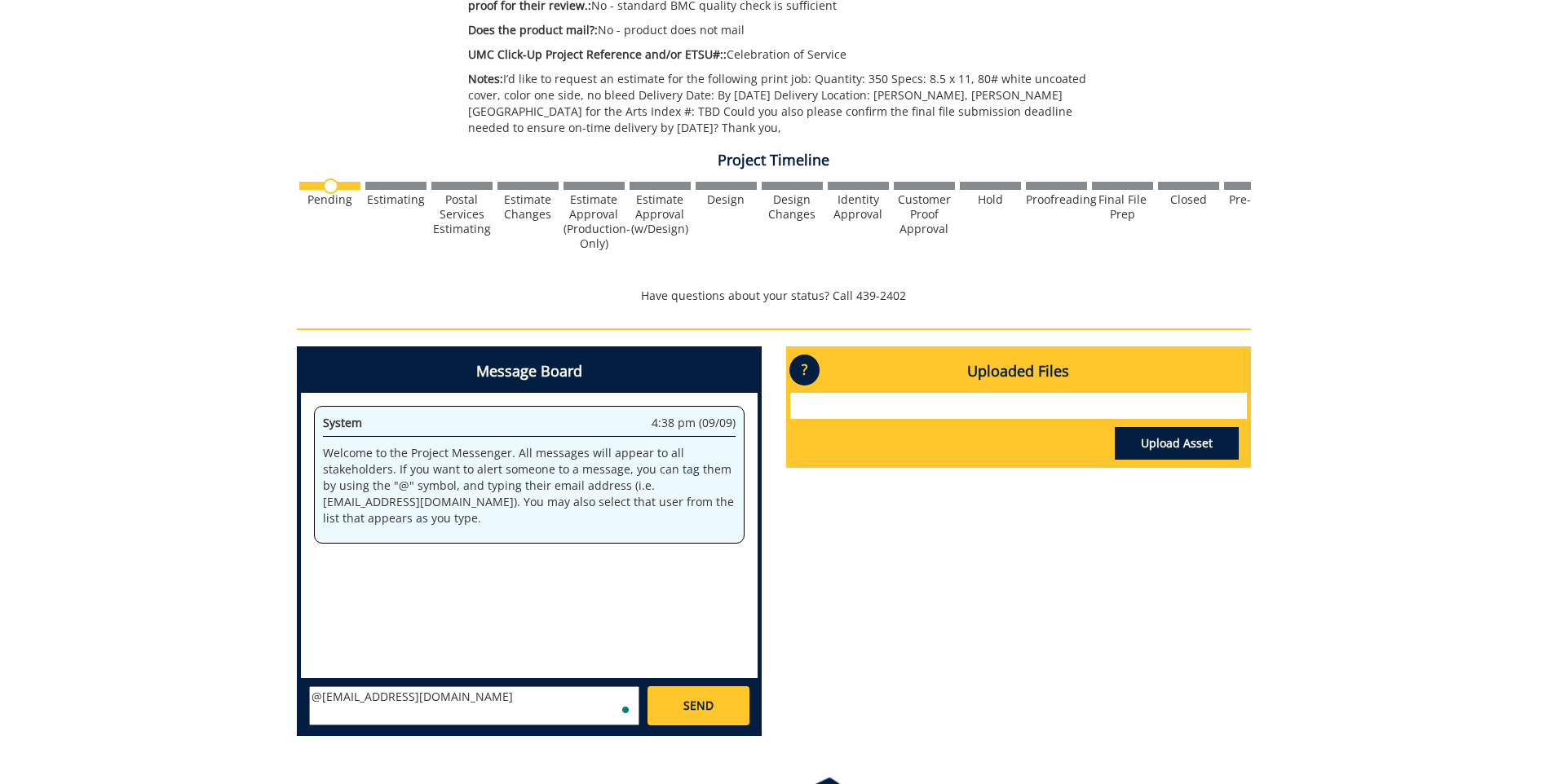
scroll to position [13, 0]
paste textarea "Hello [Vendor Name], I’d like to request an estimate for the following print jo…"
click at [394, 706] on textarea "@[EMAIL_ADDRESS][DOMAIN_NAME] Hello [Vendor Name], I’d like to request an estim…" at bounding box center [475, 706] width 331 height 39
drag, startPoint x: 429, startPoint y: 716, endPoint x: 317, endPoint y: 714, distance: 112.0
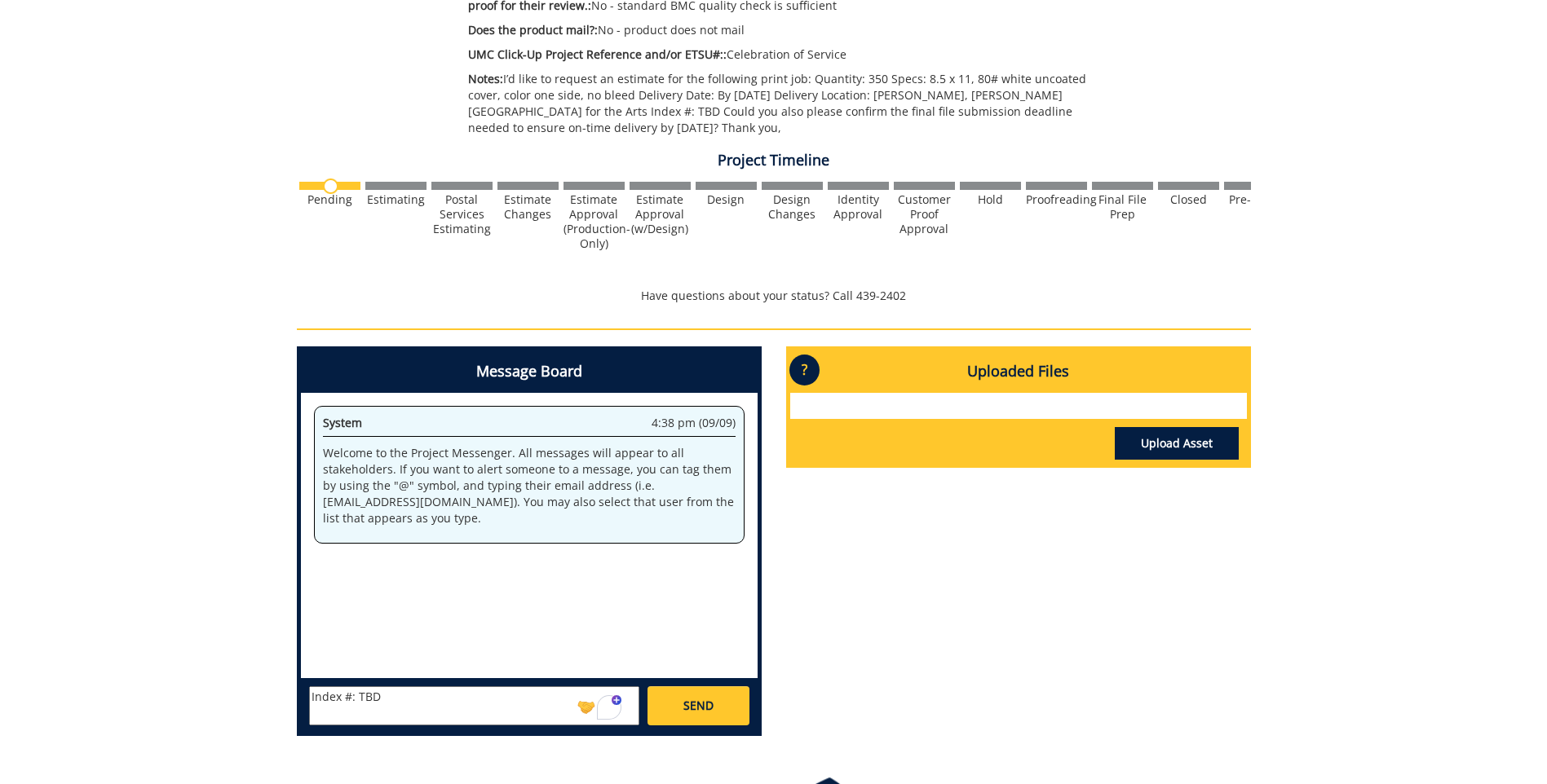
click at [315, 717] on textarea "@[EMAIL_ADDRESS][DOMAIN_NAME] Hello [Vendor Name], I’d like to request an estim…" at bounding box center [475, 706] width 331 height 39
click at [410, 712] on textarea "@[EMAIL_ADDRESS][DOMAIN_NAME] Hello [Vendor Name], I’d like to request an estim…" at bounding box center [475, 706] width 331 height 39
type textarea "@[EMAIL_ADDRESS][DOMAIN_NAME] I’d like to request an estimate for the following…"
click at [715, 707] on link "SEND" at bounding box center [698, 706] width 101 height 39
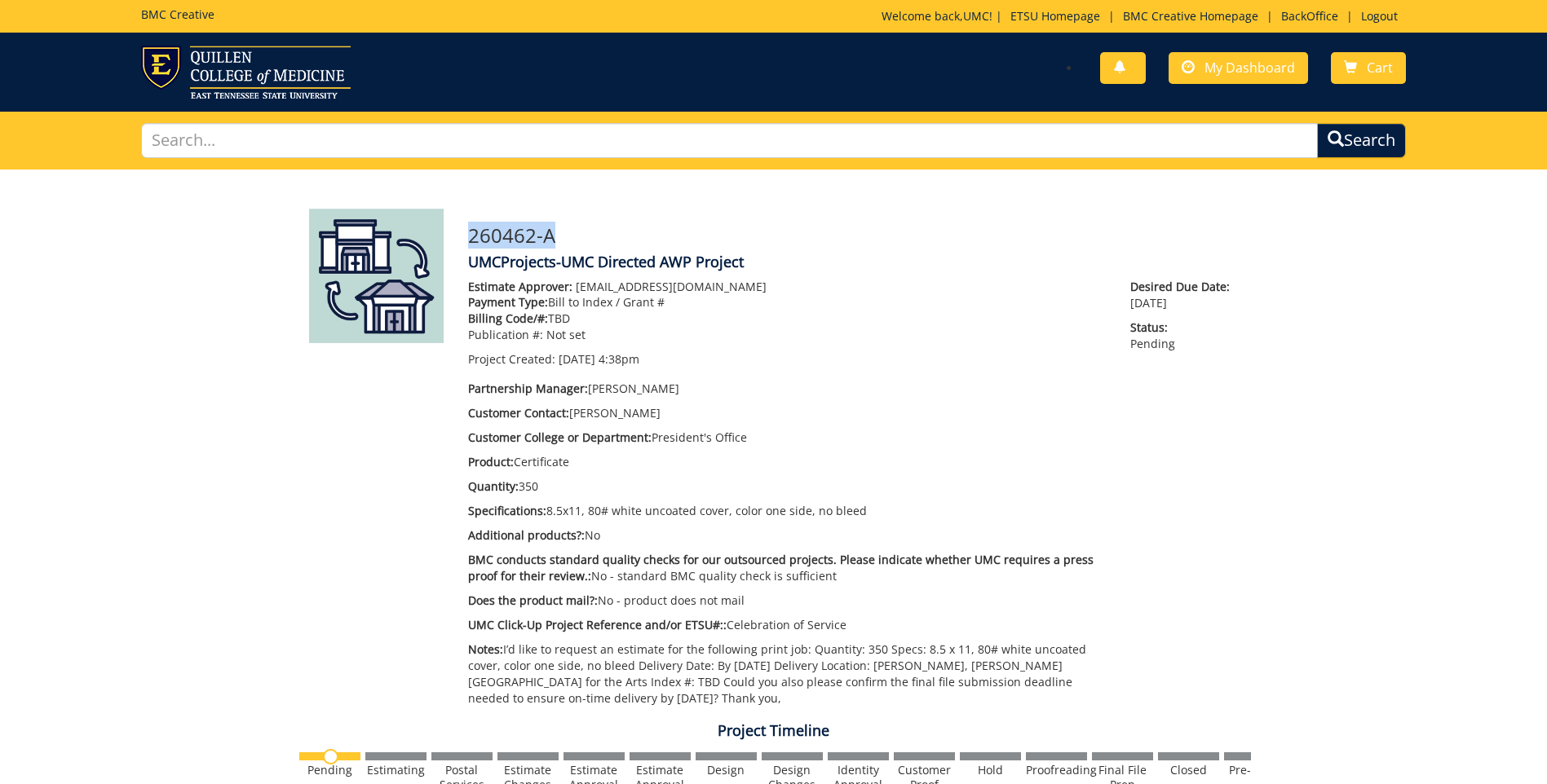
drag, startPoint x: 463, startPoint y: 234, endPoint x: 575, endPoint y: 233, distance: 112.0
click at [575, 233] on div "260462-A UMCProjects-UMC Directed AWP Project Estimate Approver: [EMAIL_ADDRESS…" at bounding box center [853, 462] width 795 height 507
copy h3 "260462-A"
